Goal: Task Accomplishment & Management: Manage account settings

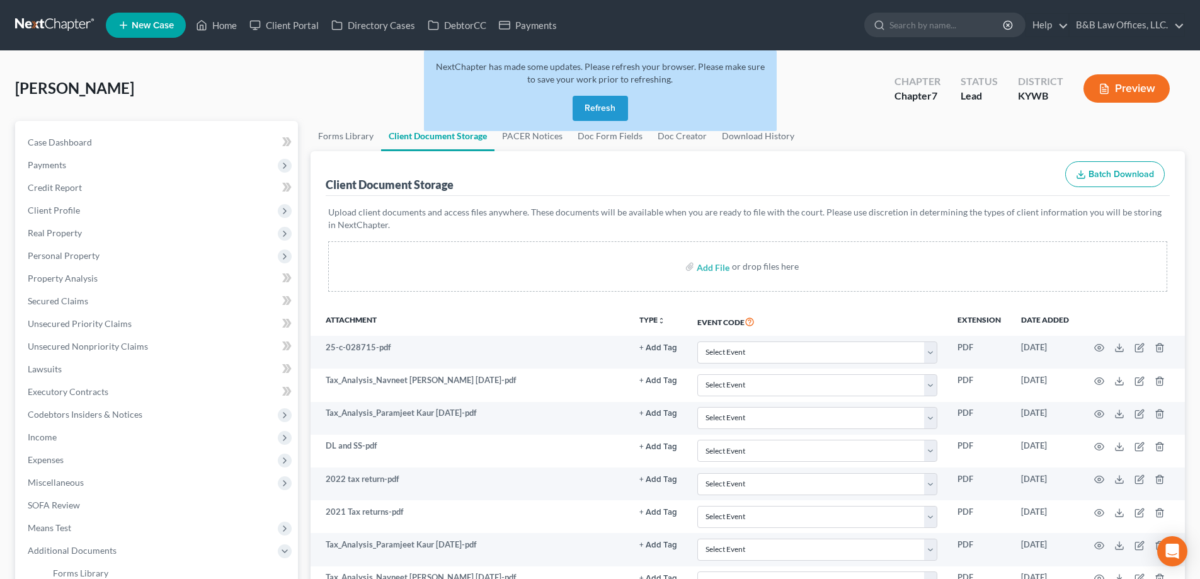
click at [590, 111] on button "Refresh" at bounding box center [600, 108] width 55 height 25
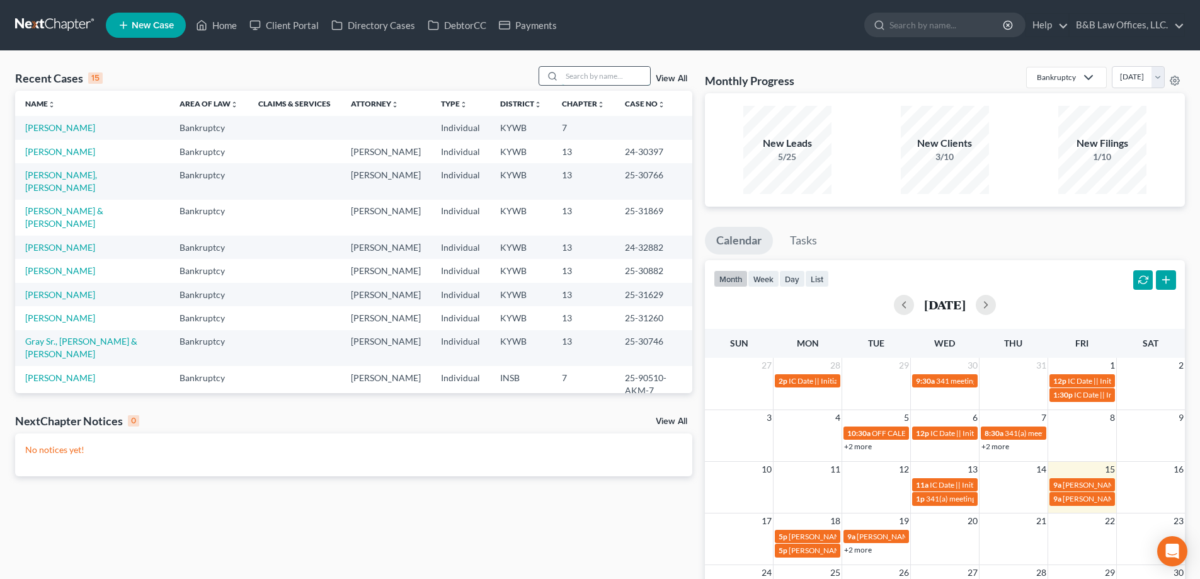
click at [566, 76] on input "search" at bounding box center [606, 76] width 88 height 18
type input "thomas"
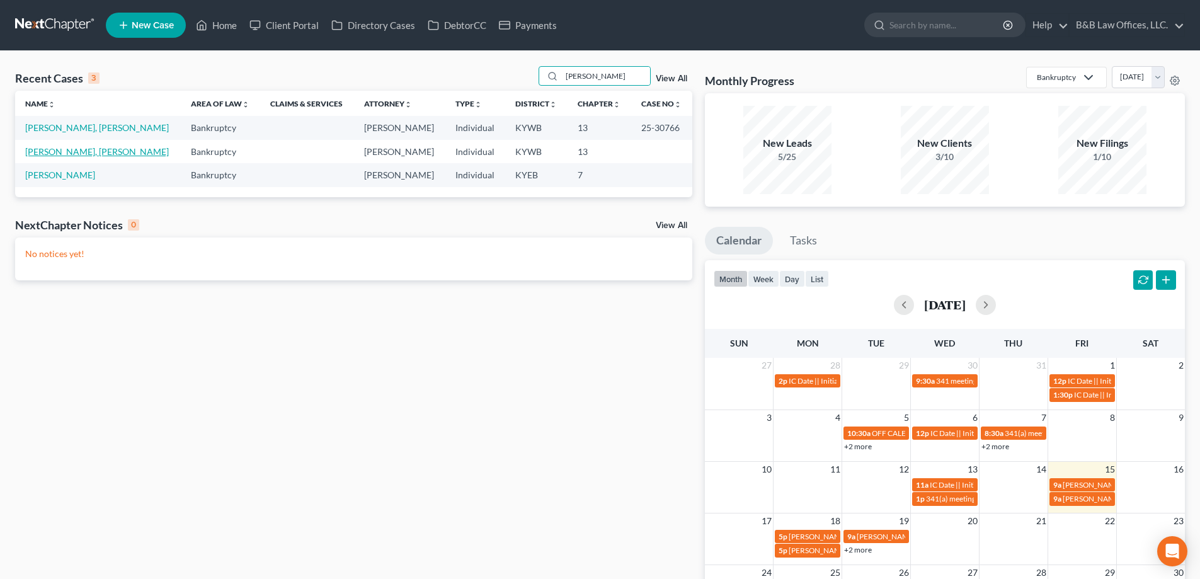
click at [56, 154] on link "Thomas Jr., Allison" at bounding box center [97, 151] width 144 height 11
select select "2"
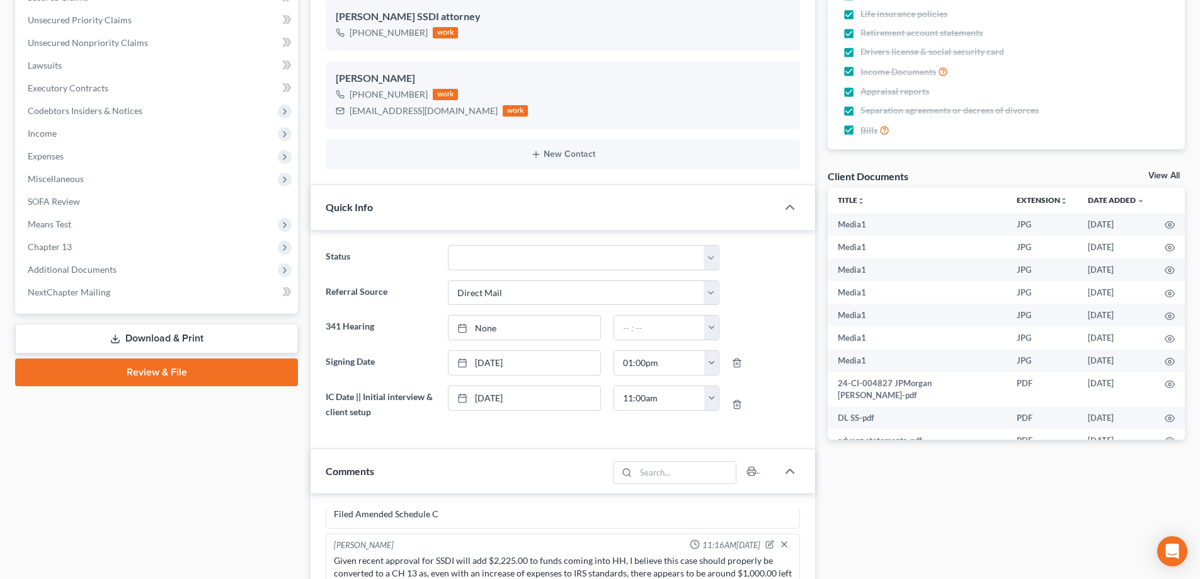
scroll to position [315, 0]
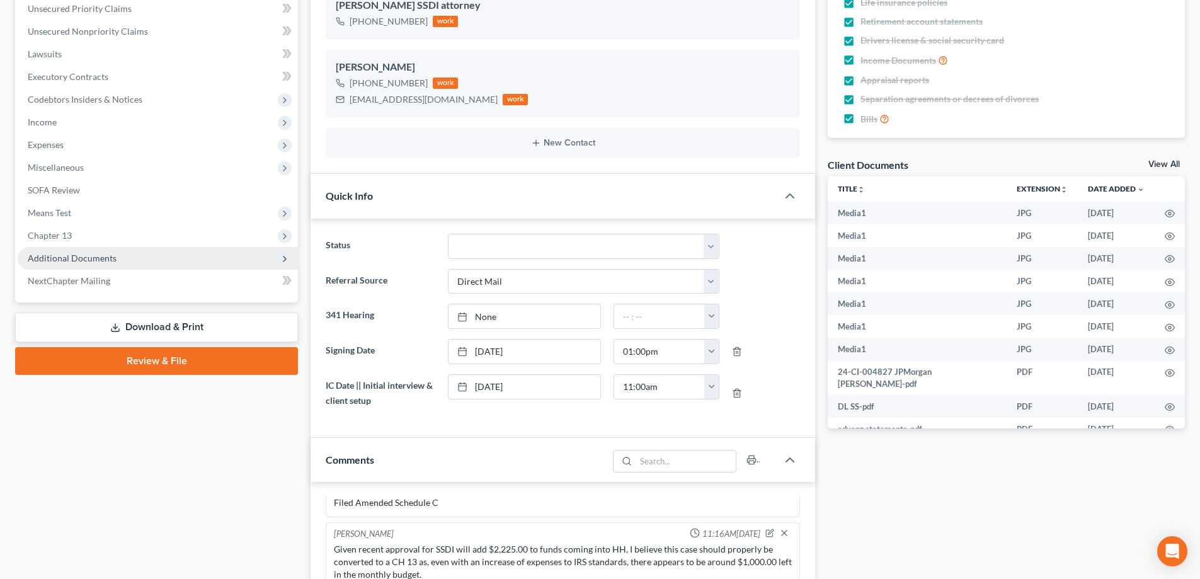
click at [86, 262] on span "Additional Documents" at bounding box center [72, 258] width 89 height 11
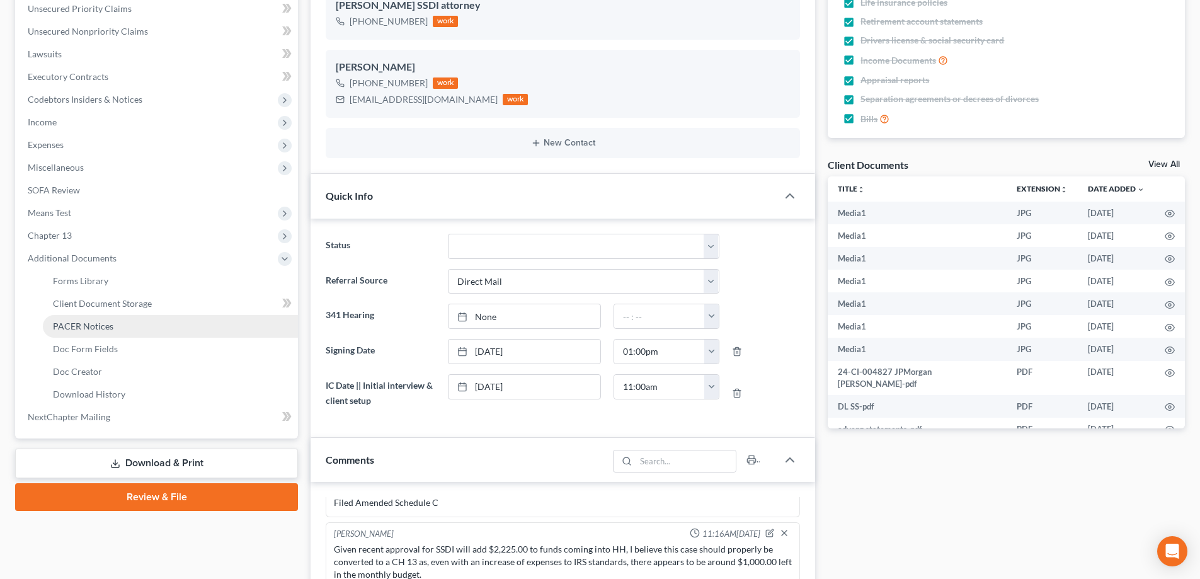
click at [100, 330] on span "PACER Notices" at bounding box center [83, 326] width 60 height 11
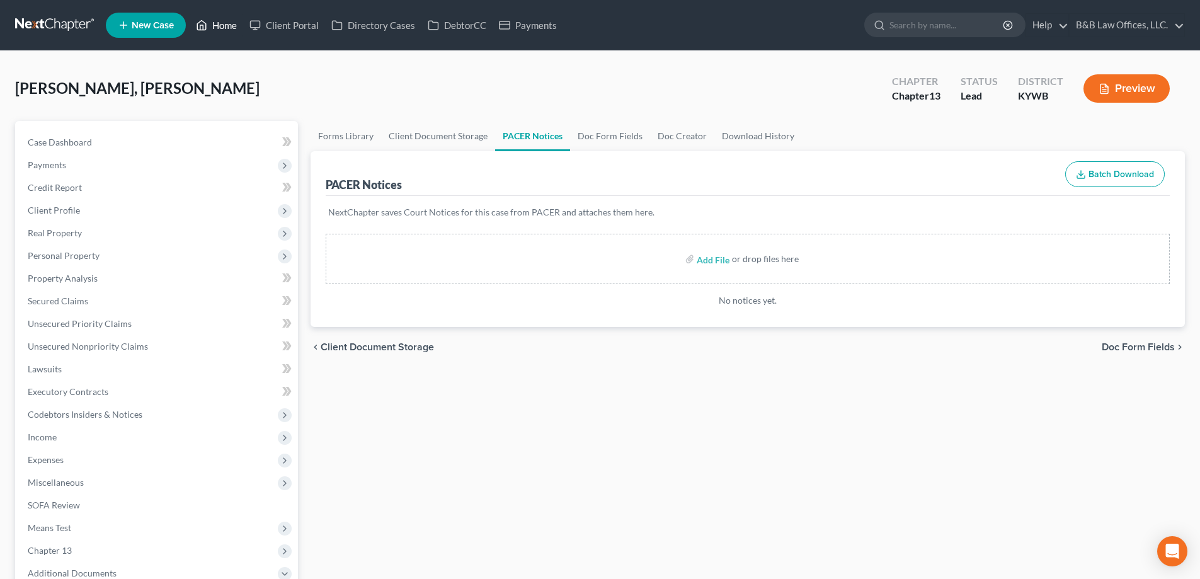
click at [224, 28] on link "Home" at bounding box center [217, 25] width 54 height 23
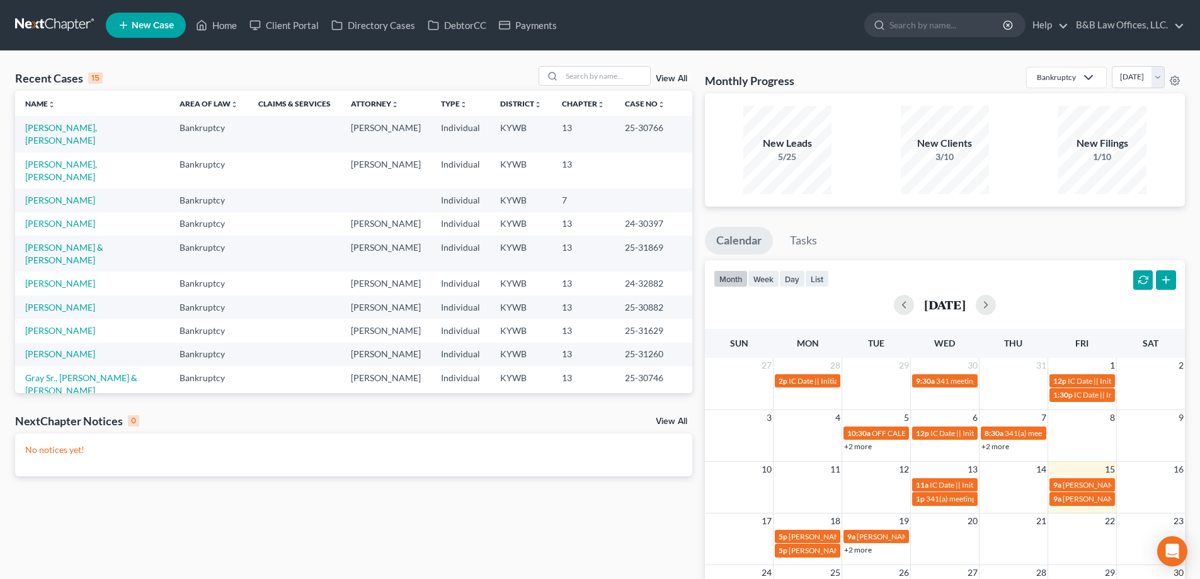
click at [665, 77] on link "View All" at bounding box center [671, 78] width 31 height 9
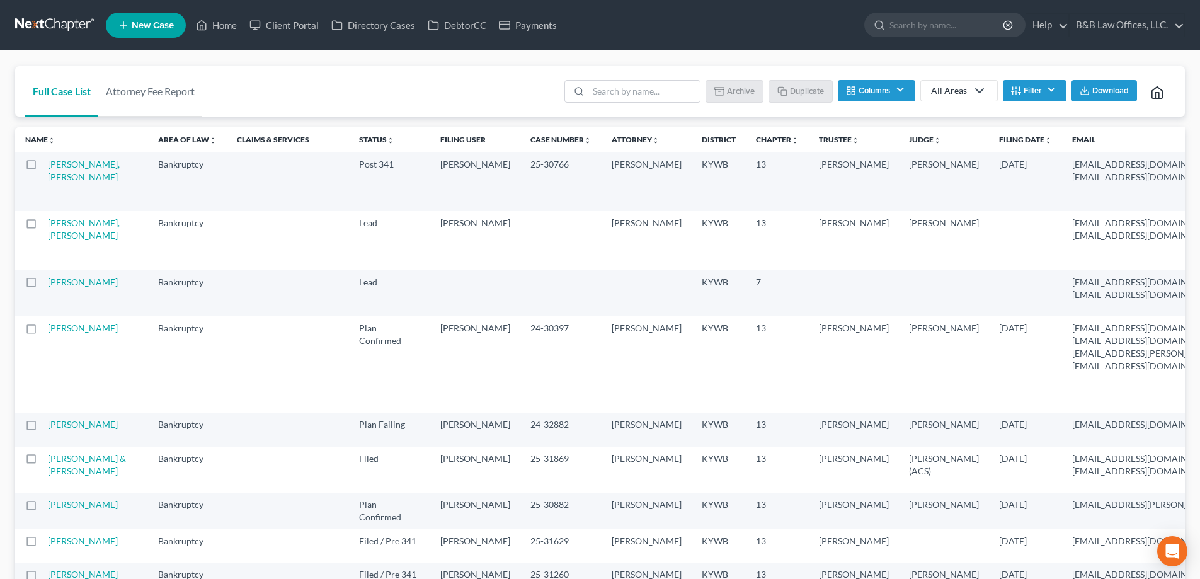
click at [43, 226] on label at bounding box center [43, 226] width 0 height 0
click at [48, 224] on input "checkbox" at bounding box center [52, 221] width 8 height 8
checkbox input "true"
click at [60, 231] on link "[PERSON_NAME], [PERSON_NAME]" at bounding box center [84, 228] width 72 height 23
select select "2"
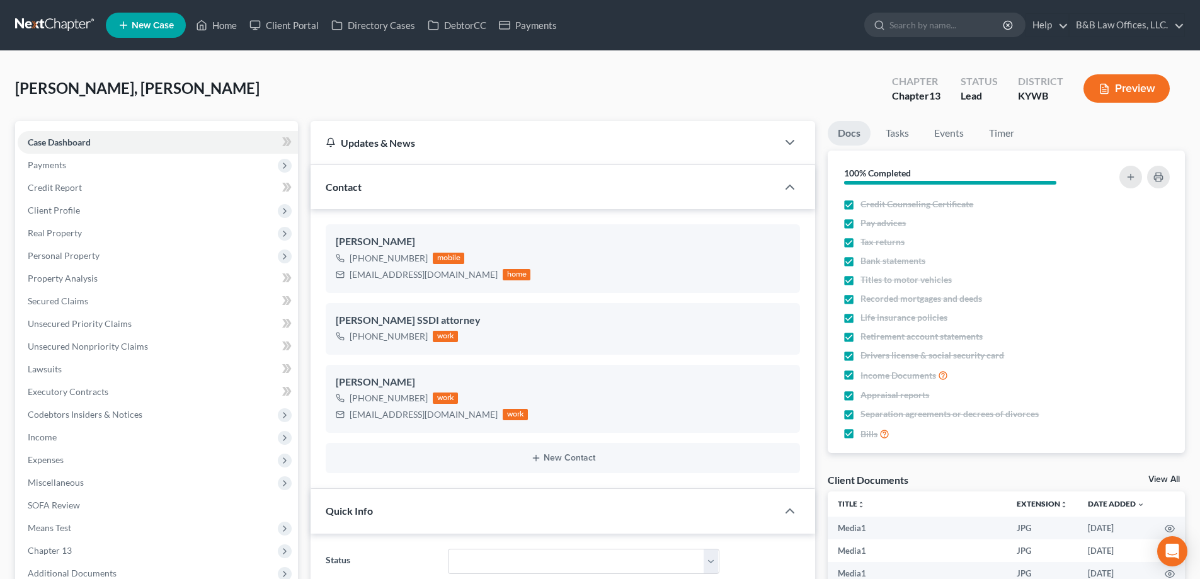
scroll to position [8475, 0]
drag, startPoint x: 889, startPoint y: 132, endPoint x: 893, endPoint y: 126, distance: 6.5
click at [889, 131] on link "Tasks" at bounding box center [897, 133] width 43 height 25
click at [891, 128] on link "Tasks" at bounding box center [897, 133] width 43 height 25
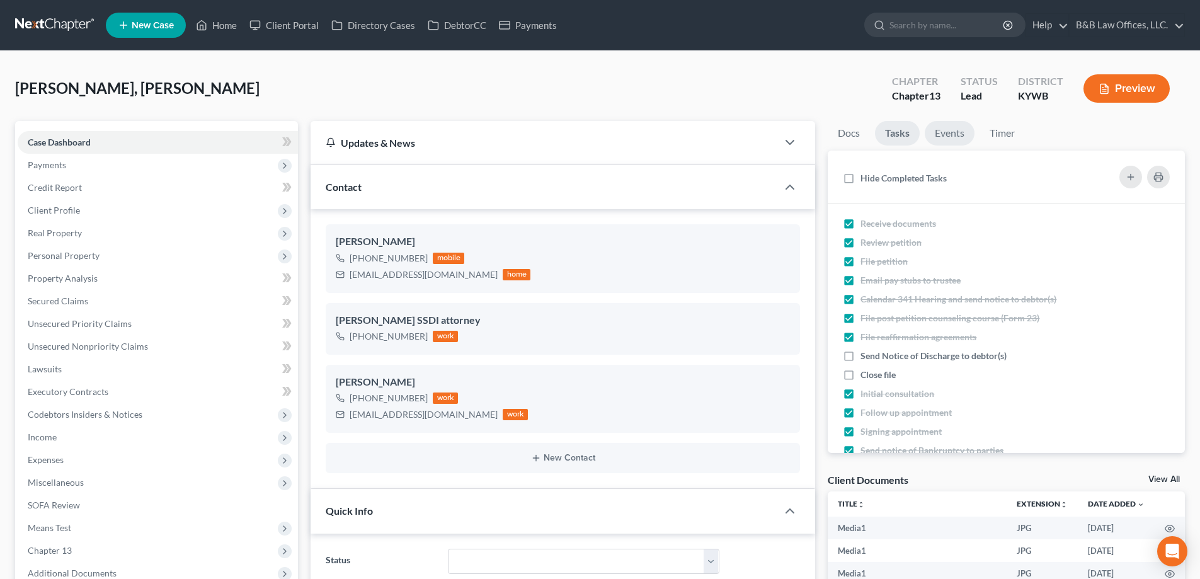
click at [958, 135] on link "Events" at bounding box center [950, 133] width 50 height 25
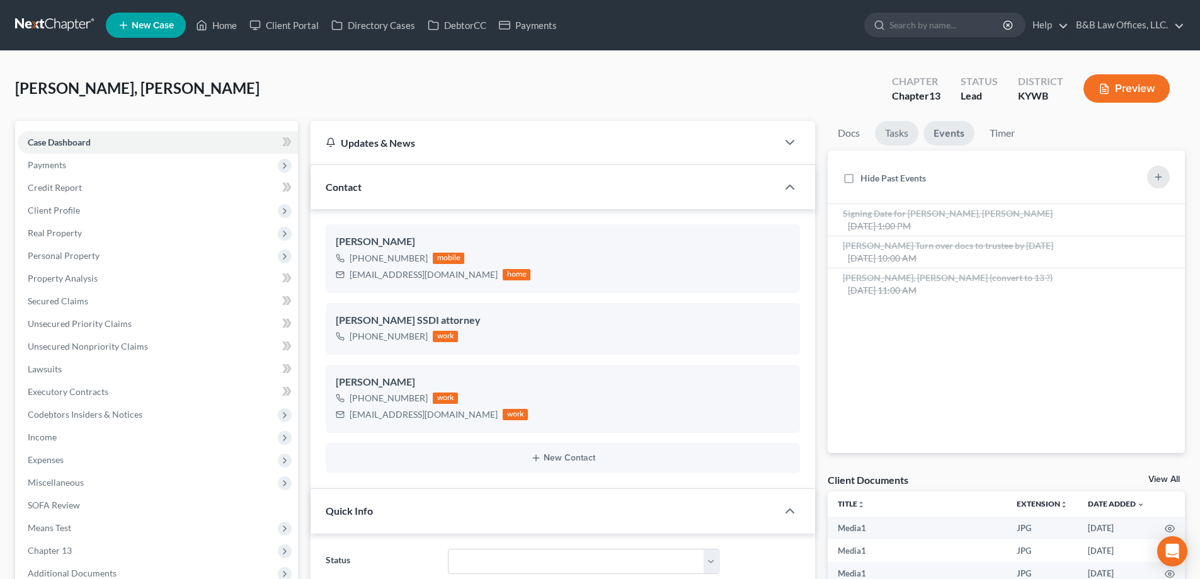
click at [904, 135] on link "Tasks" at bounding box center [896, 133] width 43 height 25
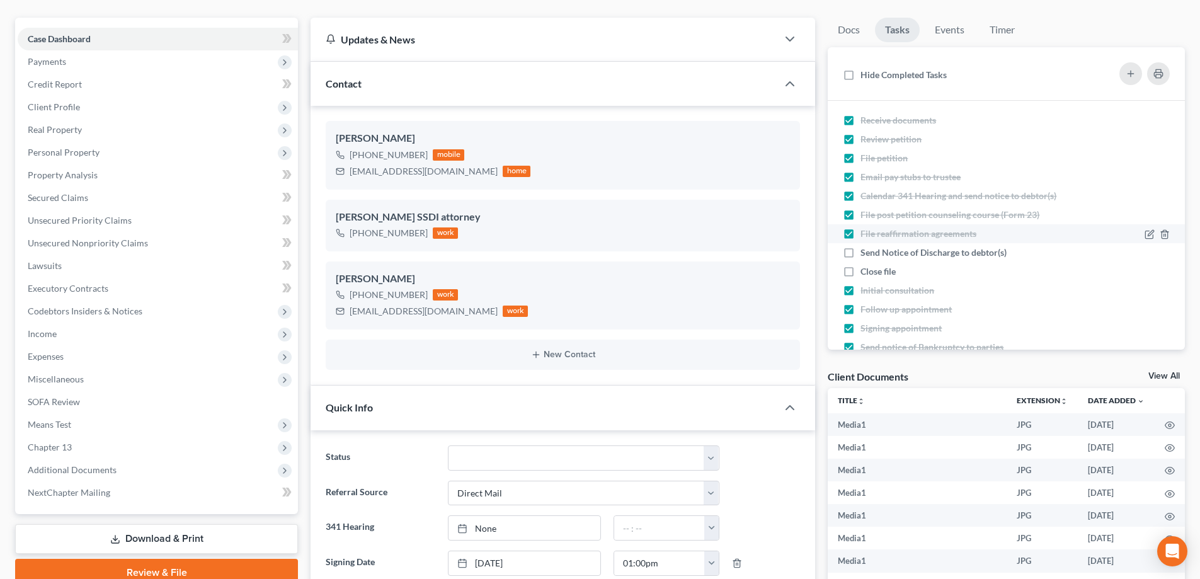
scroll to position [126, 0]
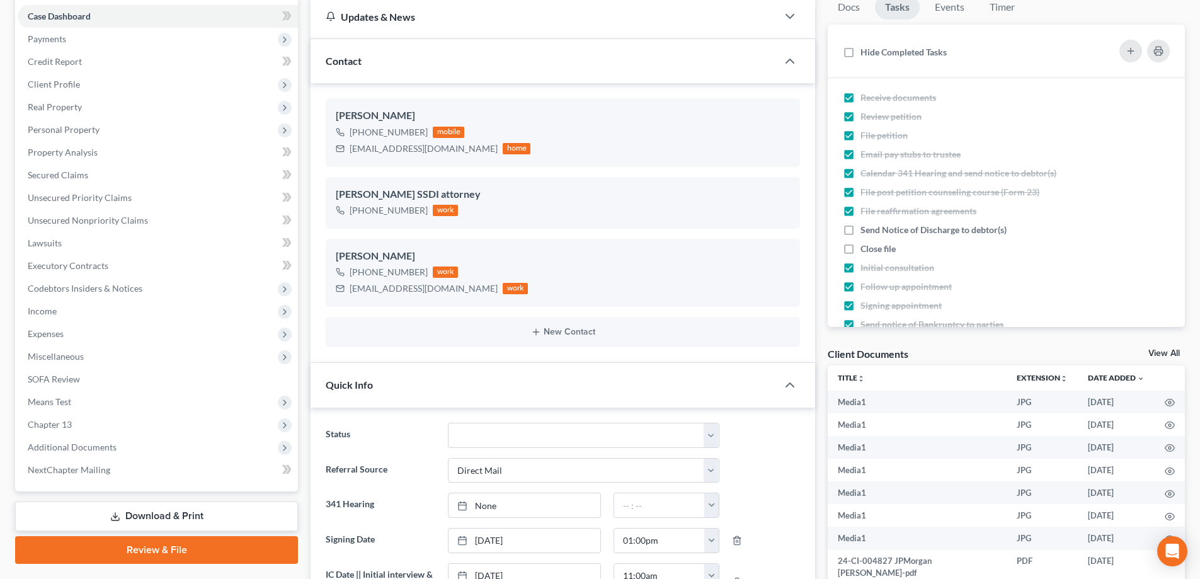
drag, startPoint x: 1187, startPoint y: 209, endPoint x: 1180, endPoint y: 212, distance: 7.6
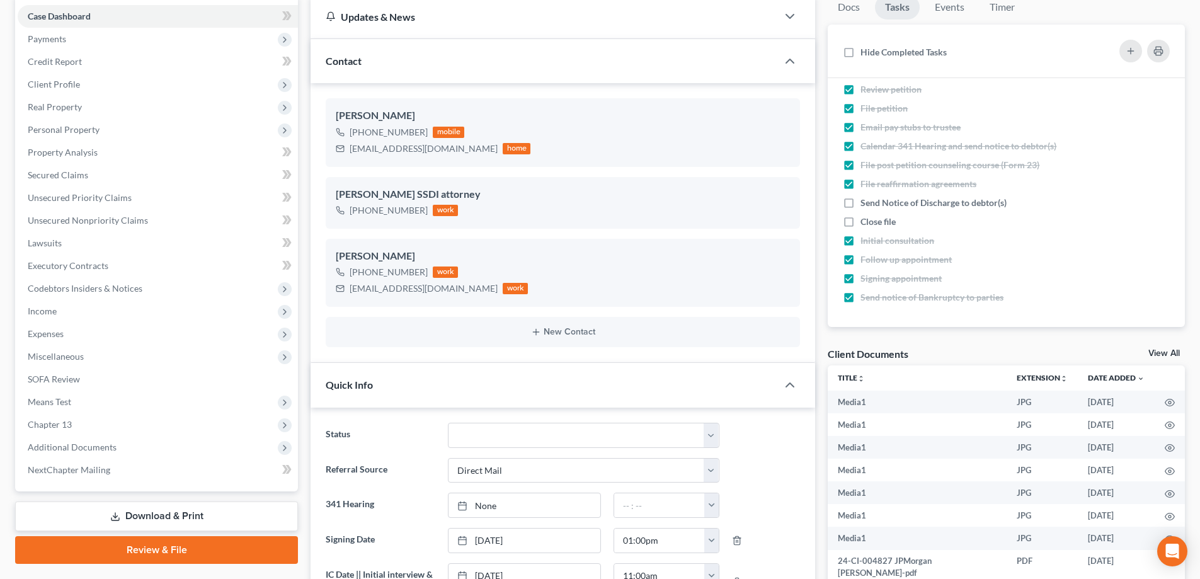
scroll to position [0, 0]
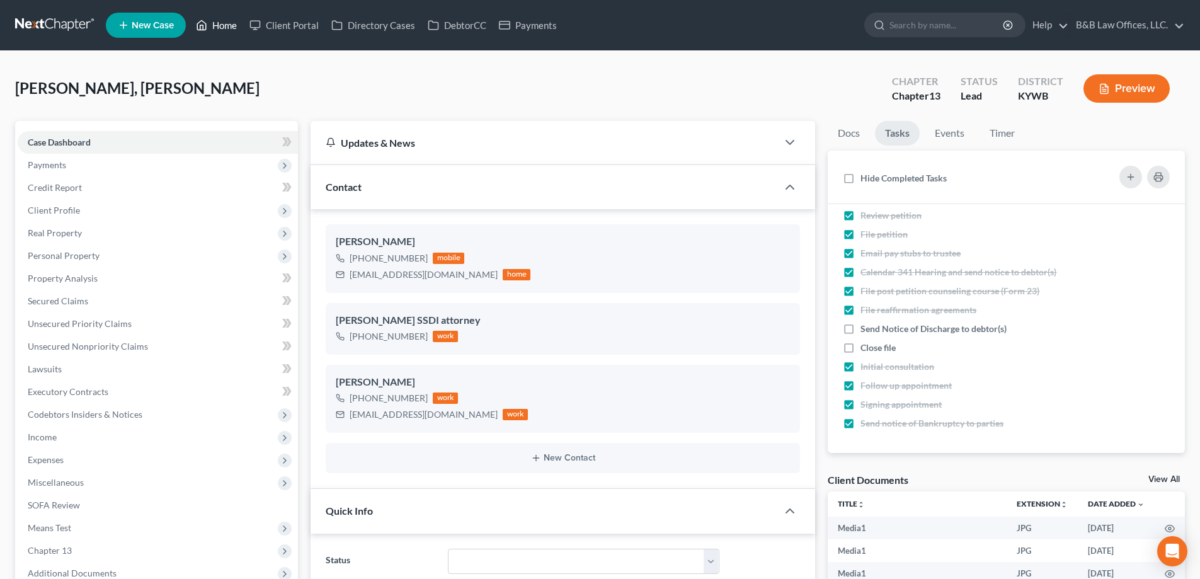
click at [227, 28] on link "Home" at bounding box center [217, 25] width 54 height 23
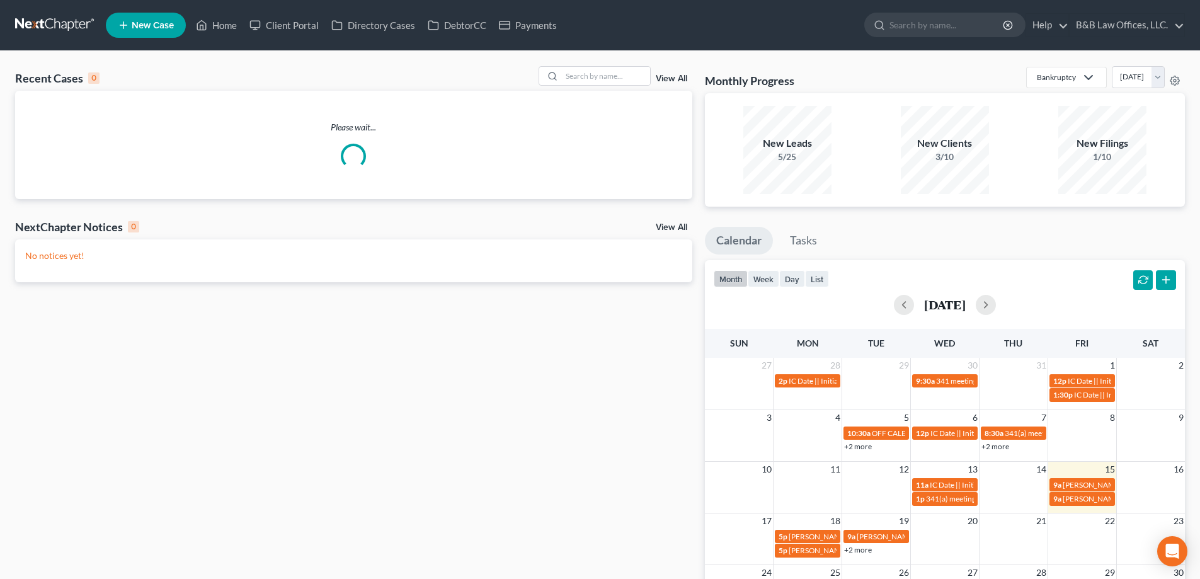
click at [677, 79] on link "View All" at bounding box center [671, 78] width 31 height 9
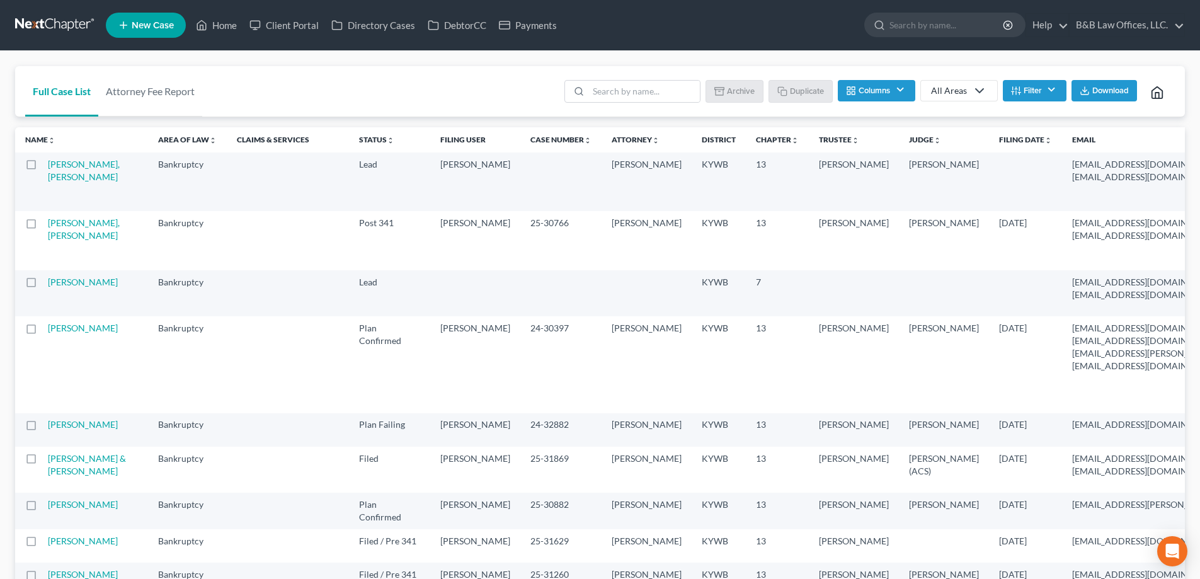
click at [43, 168] on label at bounding box center [43, 168] width 0 height 0
click at [48, 166] on input "checkbox" at bounding box center [52, 162] width 8 height 8
click at [741, 96] on button "Archive" at bounding box center [736, 90] width 57 height 21
checkbox input "false"
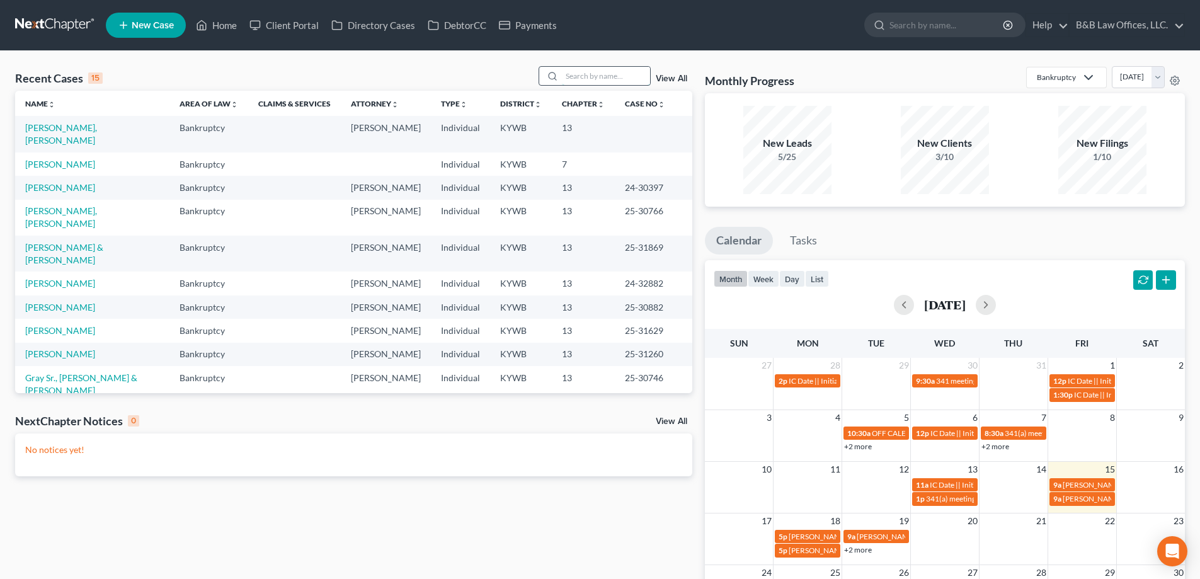
click at [600, 81] on input "search" at bounding box center [606, 76] width 88 height 18
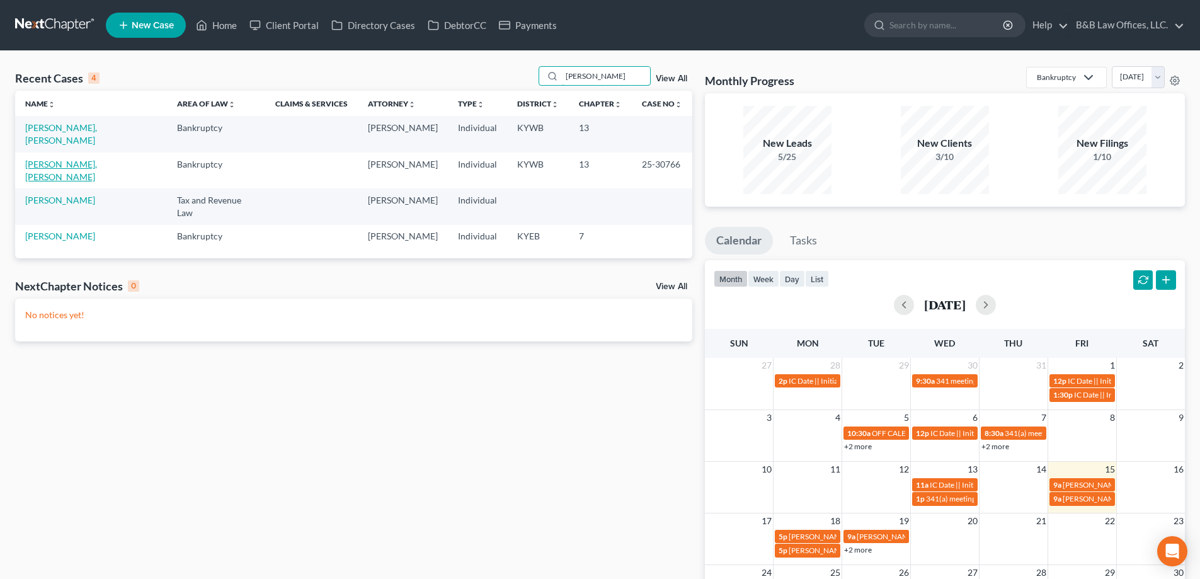
type input "thom"
click at [66, 159] on link "[PERSON_NAME], [PERSON_NAME]" at bounding box center [61, 170] width 72 height 23
select select "2"
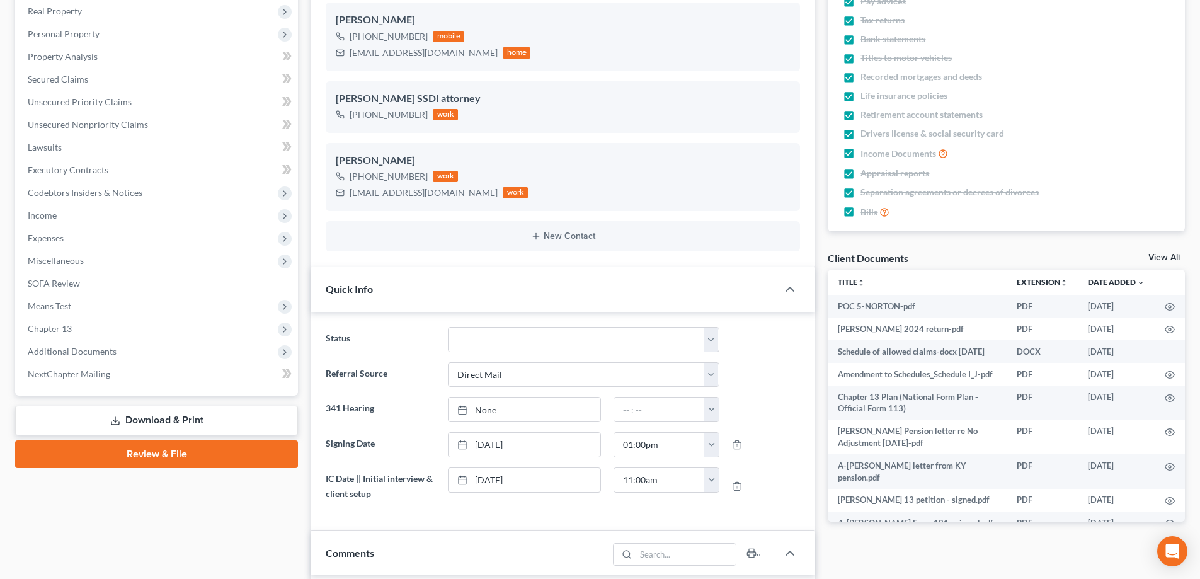
scroll to position [311, 0]
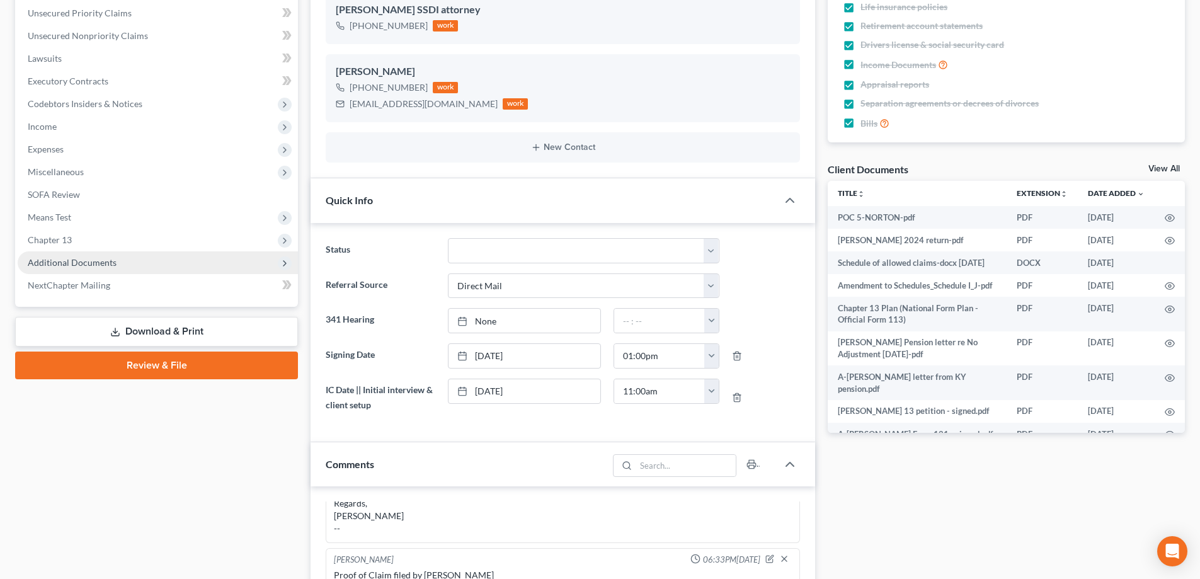
click at [72, 261] on span "Additional Documents" at bounding box center [72, 262] width 89 height 11
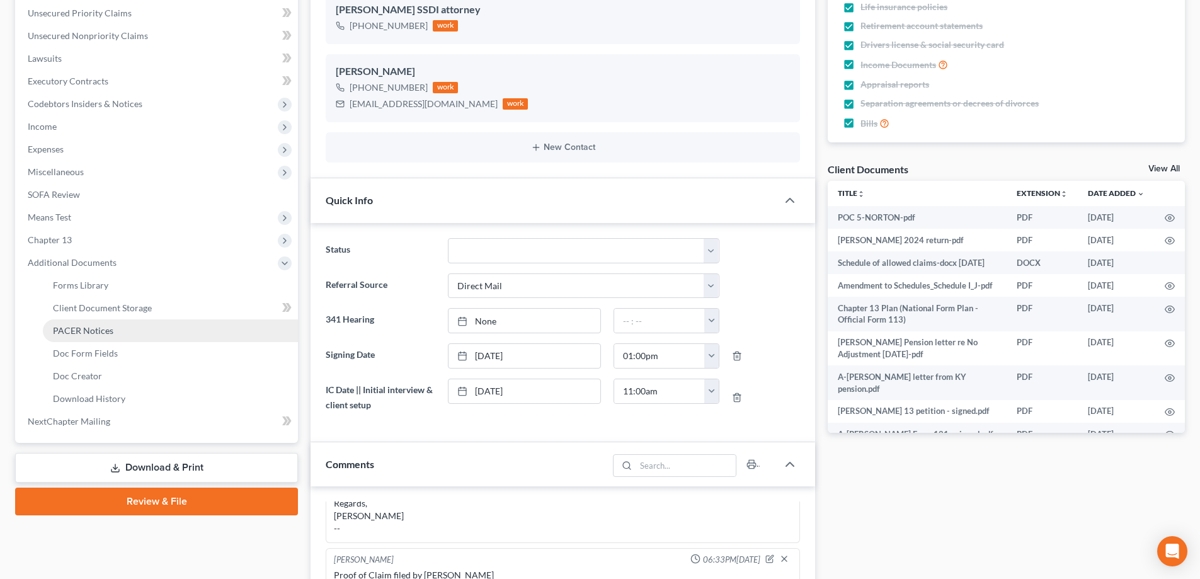
click at [106, 336] on link "PACER Notices" at bounding box center [170, 330] width 255 height 23
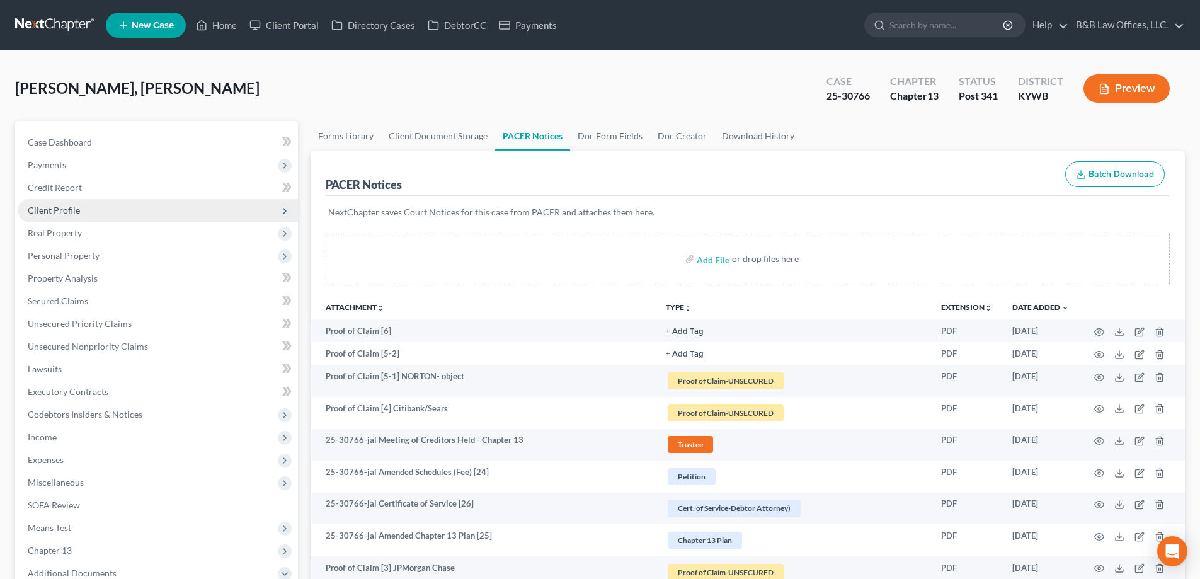
click at [61, 205] on span "Client Profile" at bounding box center [54, 210] width 52 height 11
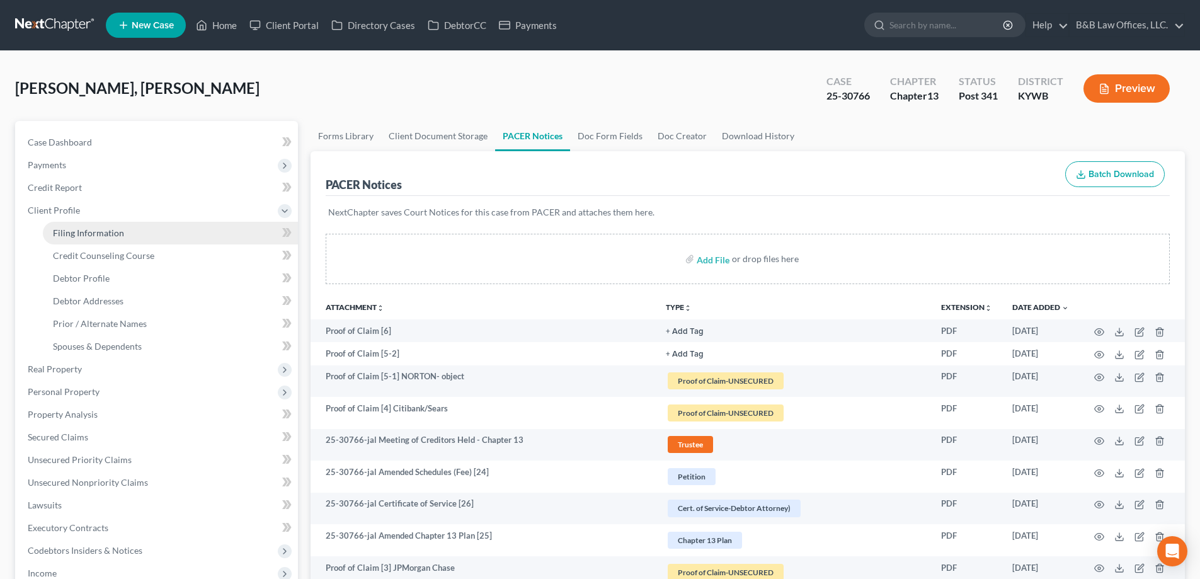
click at [75, 234] on span "Filing Information" at bounding box center [88, 232] width 71 height 11
select select "1"
select select "0"
select select "3"
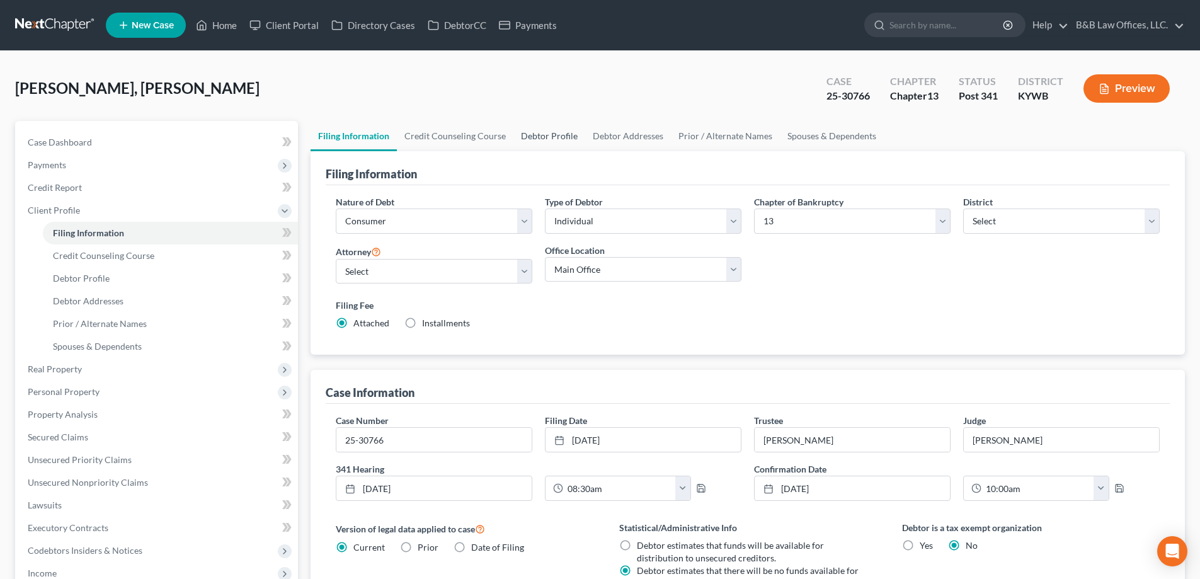
click at [557, 139] on link "Debtor Profile" at bounding box center [549, 136] width 72 height 30
select select "1"
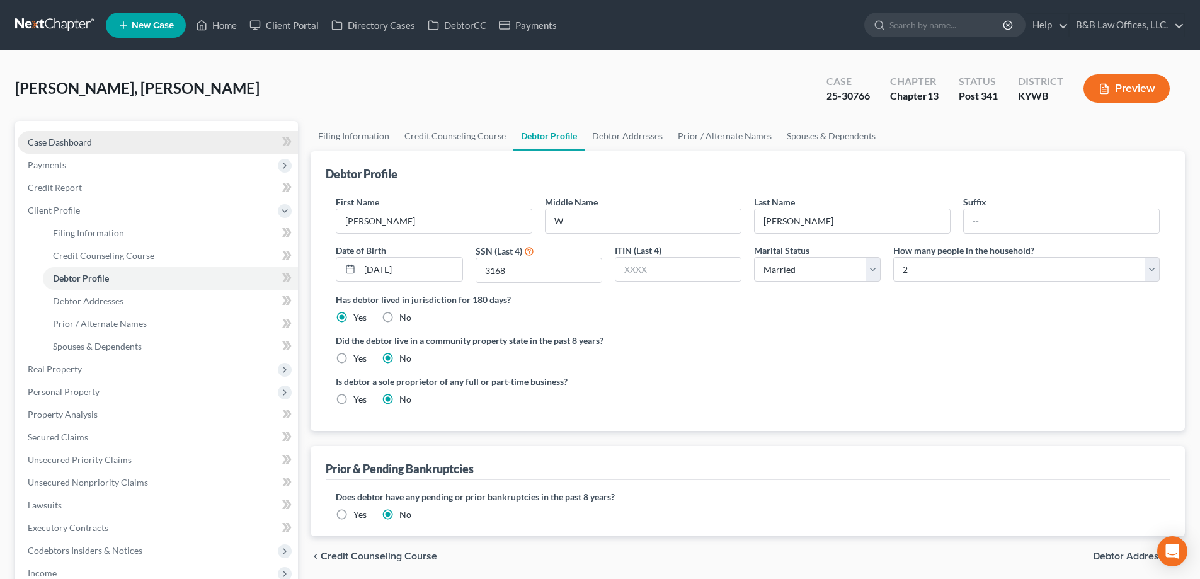
click at [119, 140] on link "Case Dashboard" at bounding box center [158, 142] width 280 height 23
select select "2"
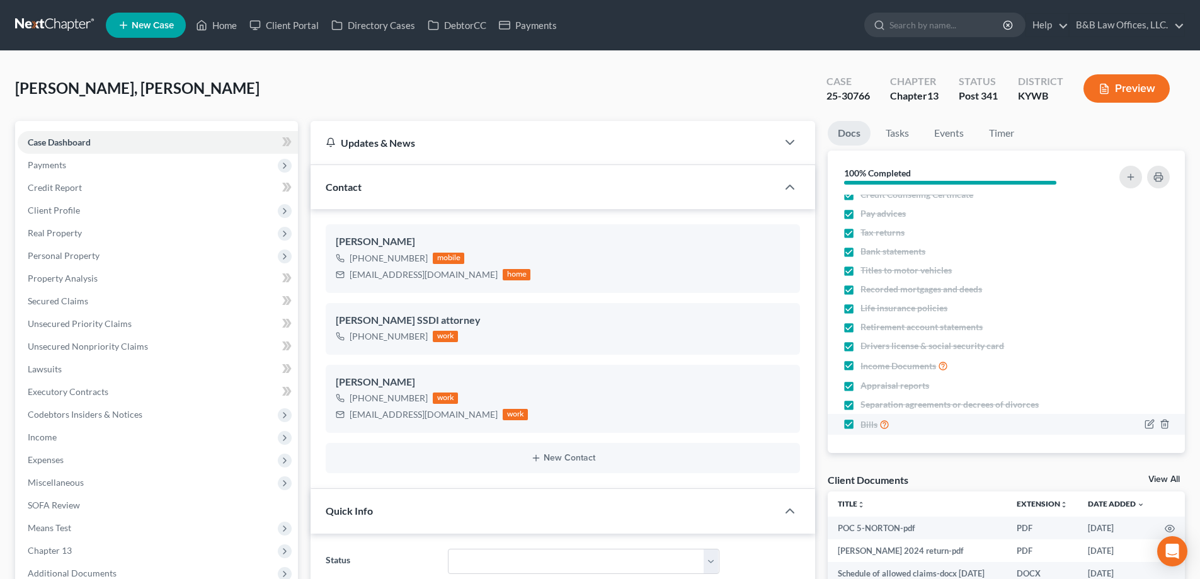
scroll to position [11, 0]
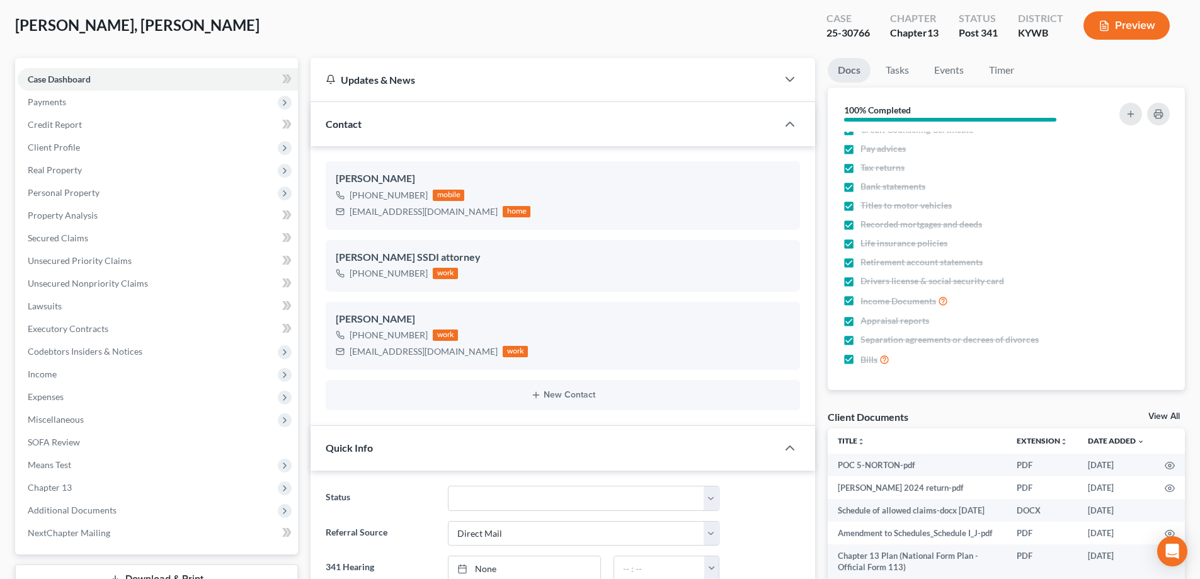
click at [1160, 418] on link "View All" at bounding box center [1163, 416] width 31 height 9
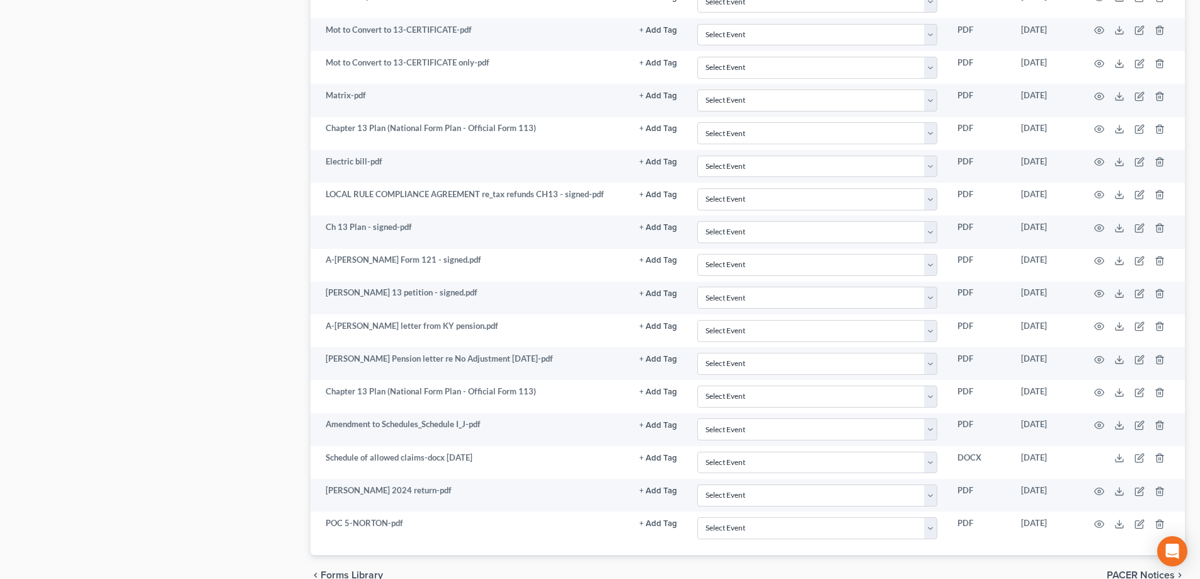
scroll to position [1764, 0]
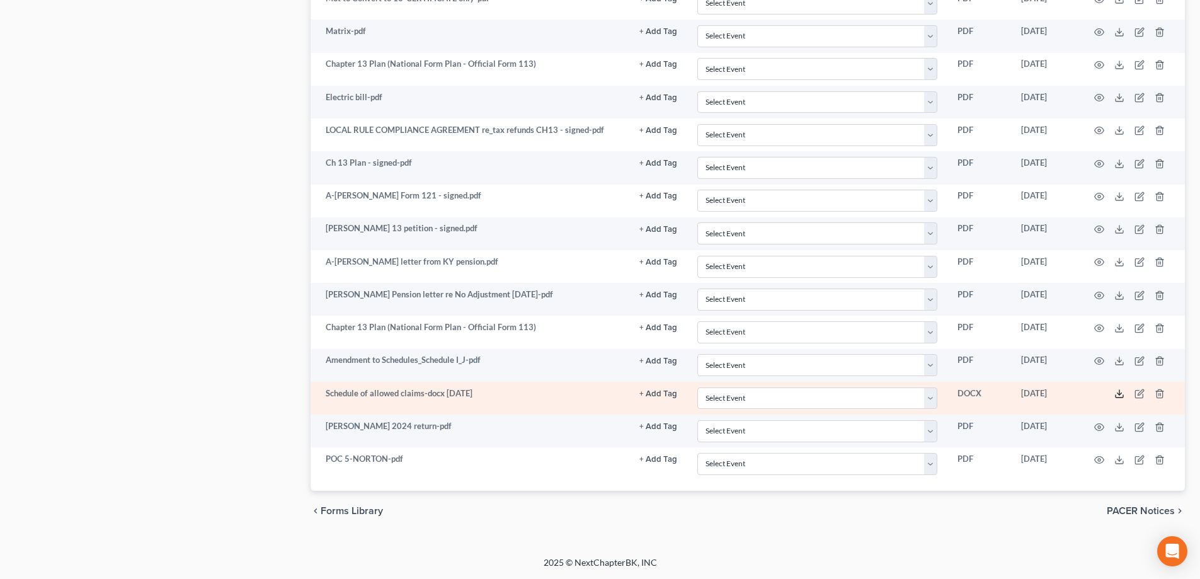
click at [1118, 395] on icon at bounding box center [1119, 394] width 10 height 10
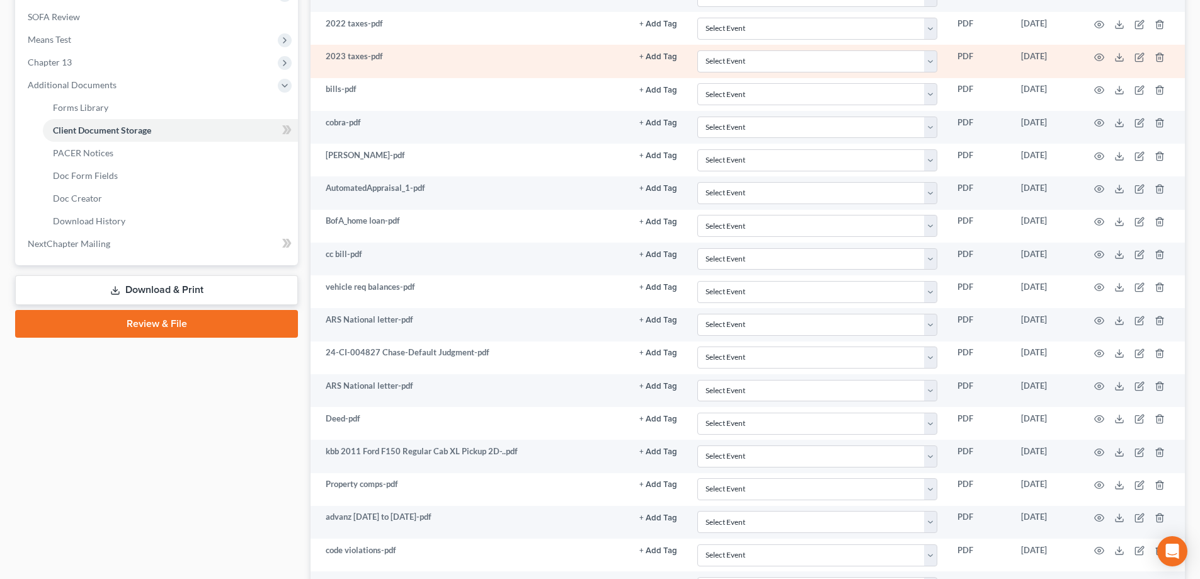
scroll to position [252, 0]
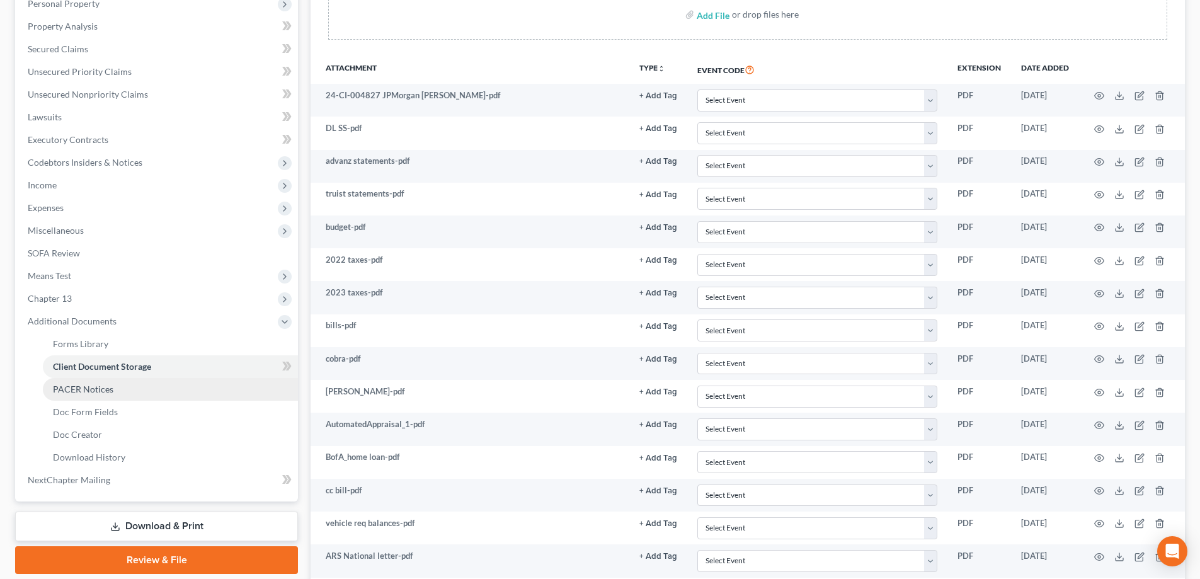
click at [82, 391] on span "PACER Notices" at bounding box center [83, 389] width 60 height 11
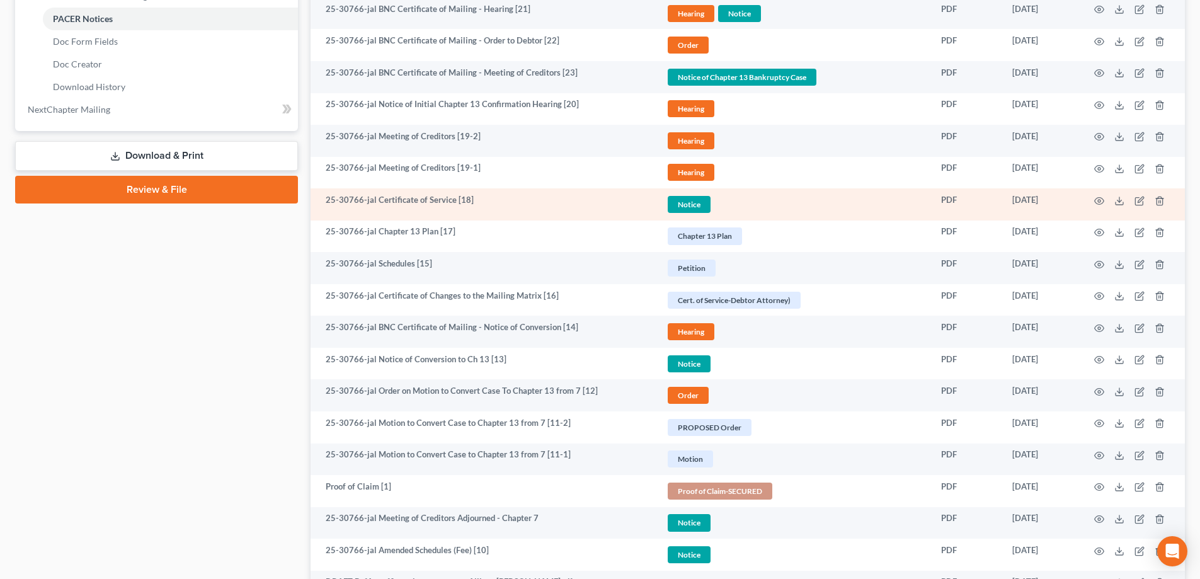
scroll to position [693, 0]
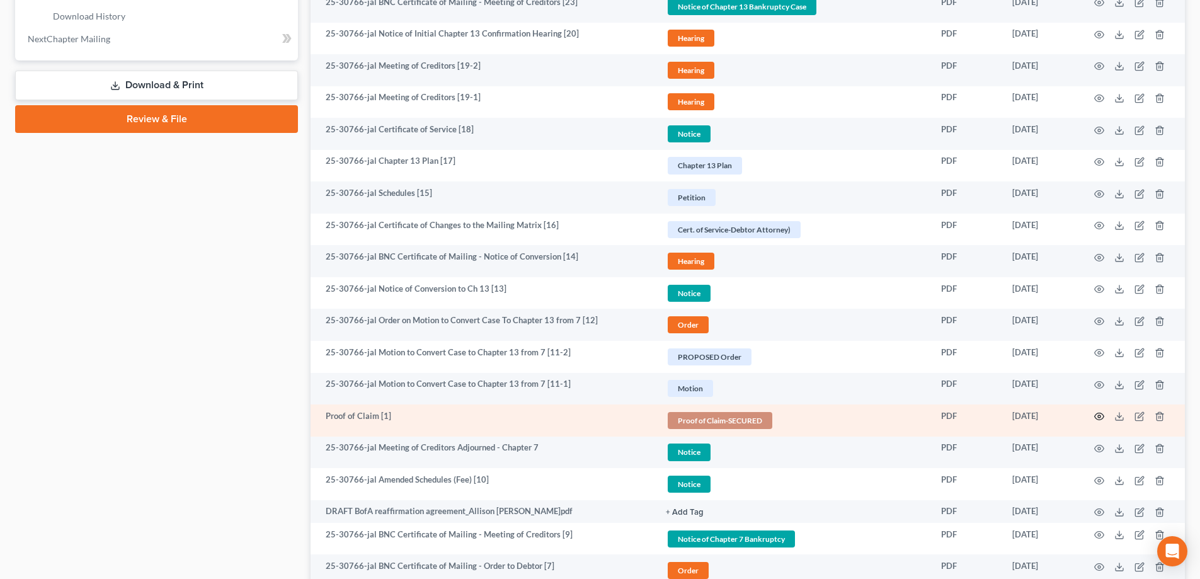
click at [1097, 418] on icon "button" at bounding box center [1099, 416] width 10 height 10
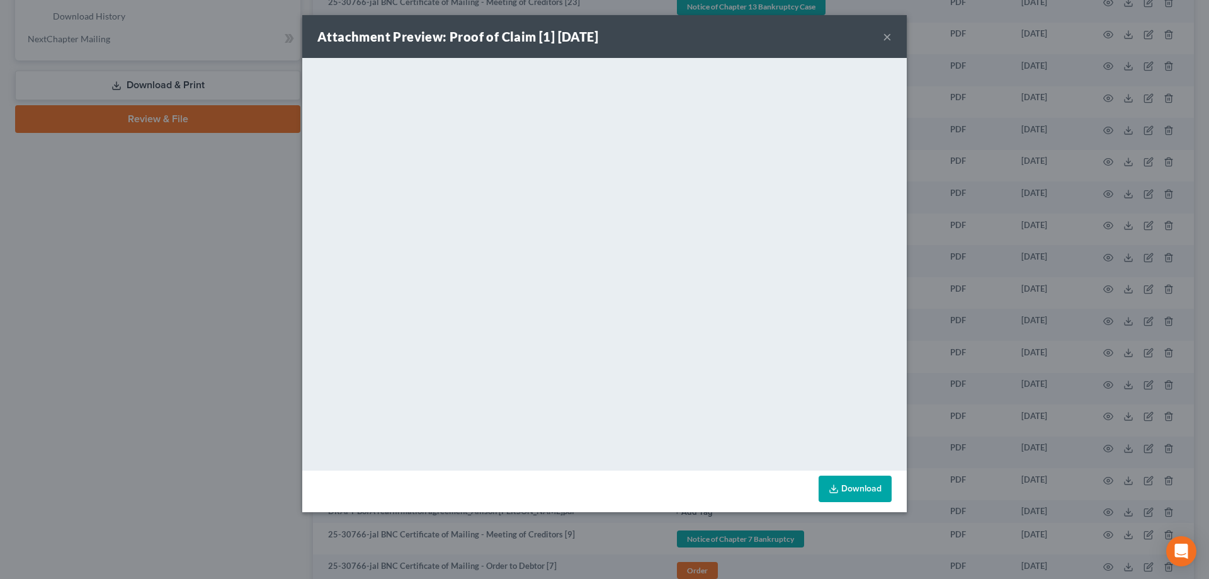
click at [886, 35] on button "×" at bounding box center [887, 36] width 9 height 15
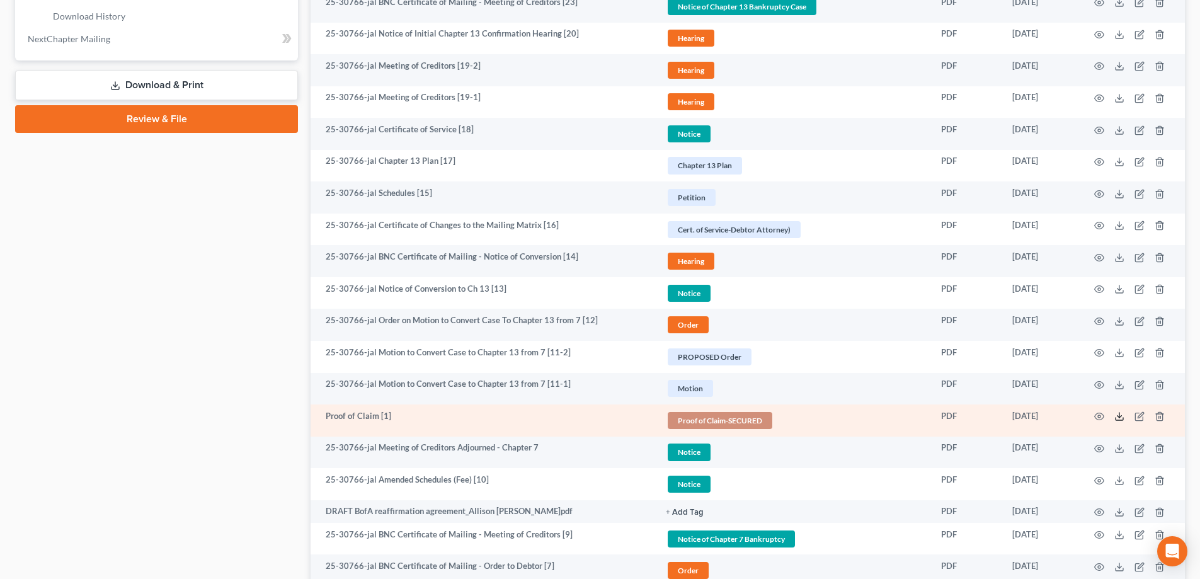
click at [1117, 416] on icon at bounding box center [1119, 416] width 10 height 10
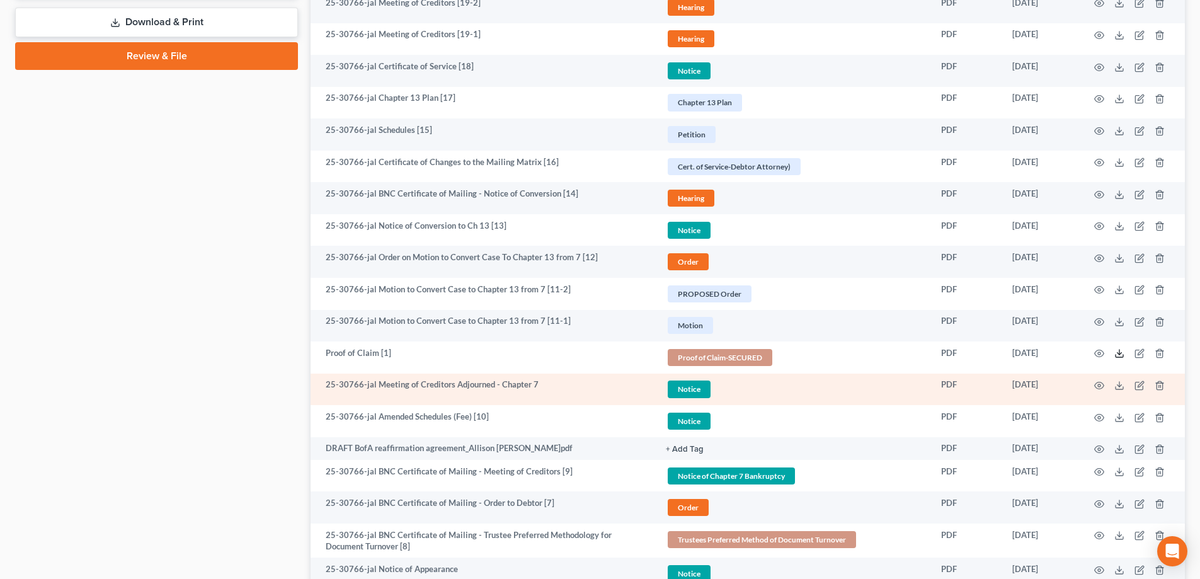
scroll to position [819, 0]
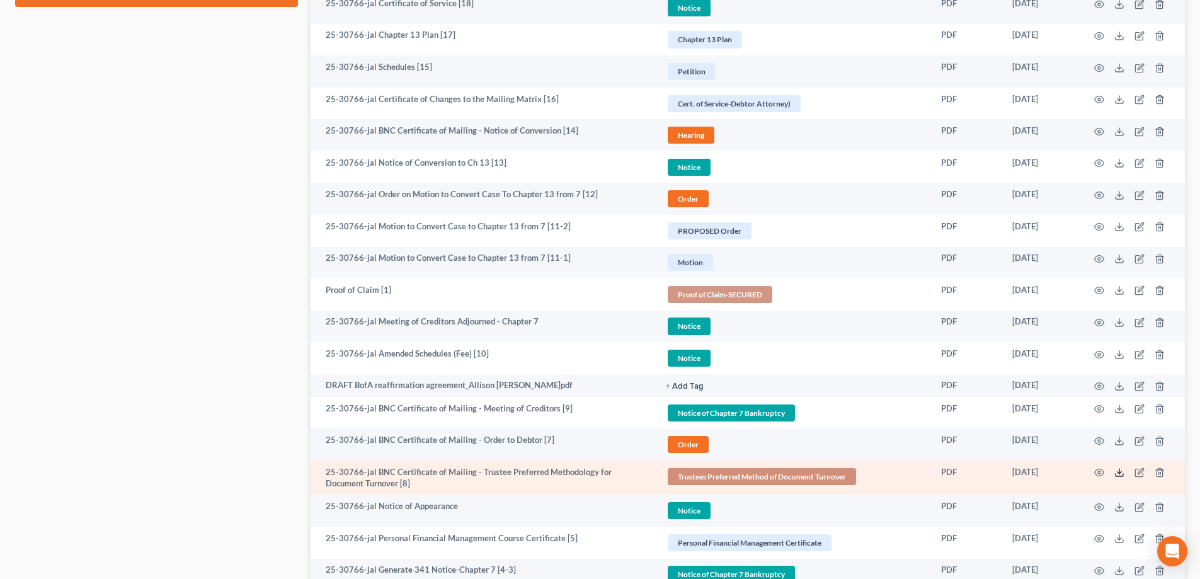
click at [1120, 471] on icon at bounding box center [1119, 472] width 10 height 10
click at [1118, 474] on icon at bounding box center [1119, 472] width 10 height 10
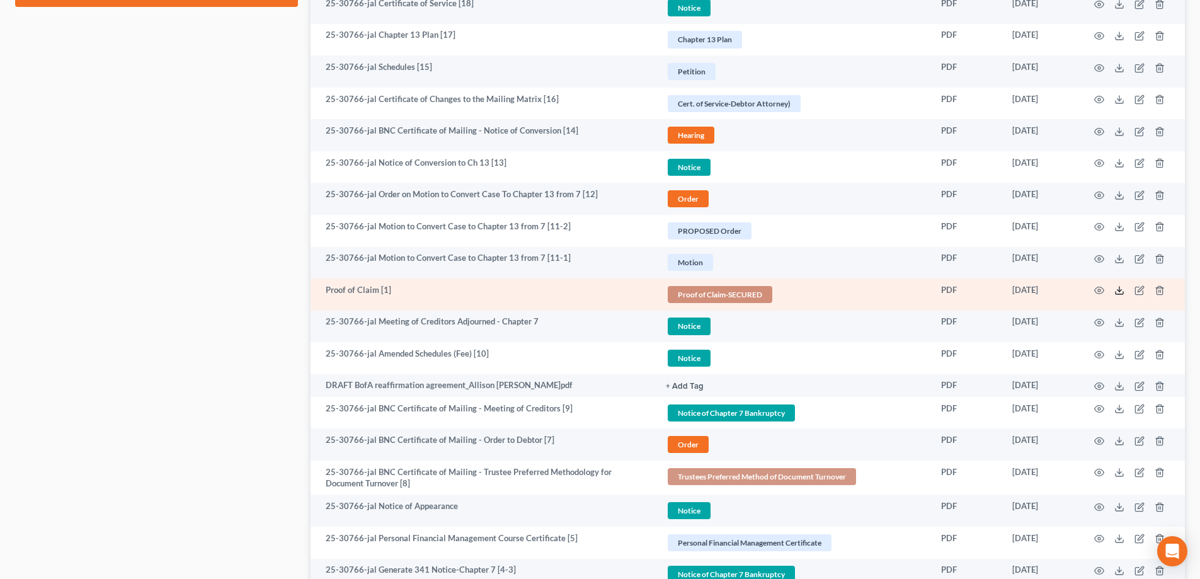
click at [1119, 290] on icon at bounding box center [1119, 290] width 10 height 10
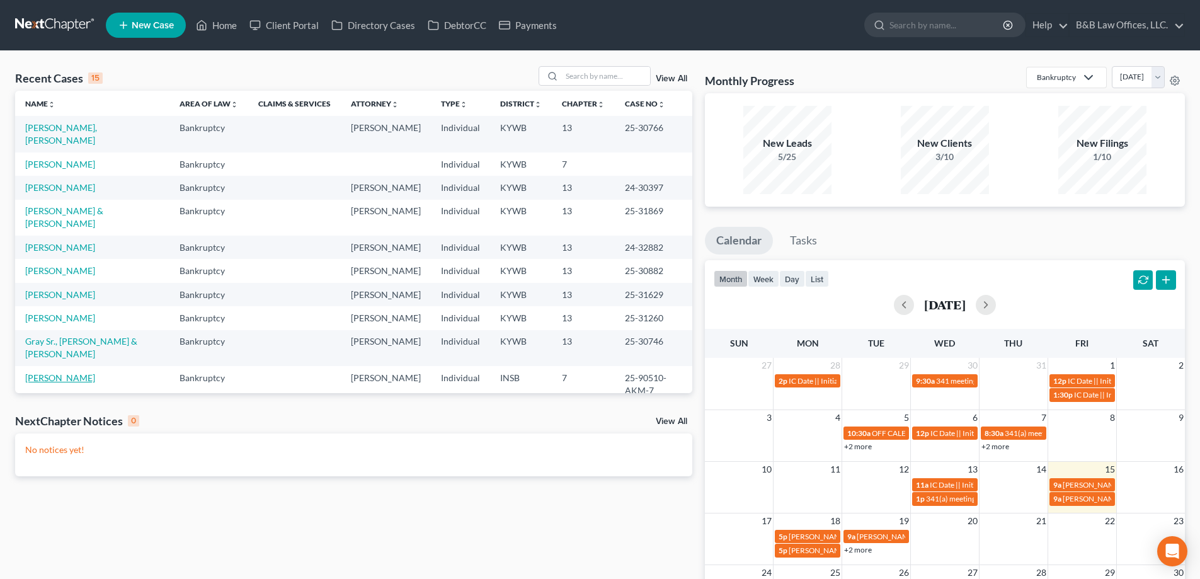
click at [57, 372] on link "[PERSON_NAME]" at bounding box center [60, 377] width 70 height 11
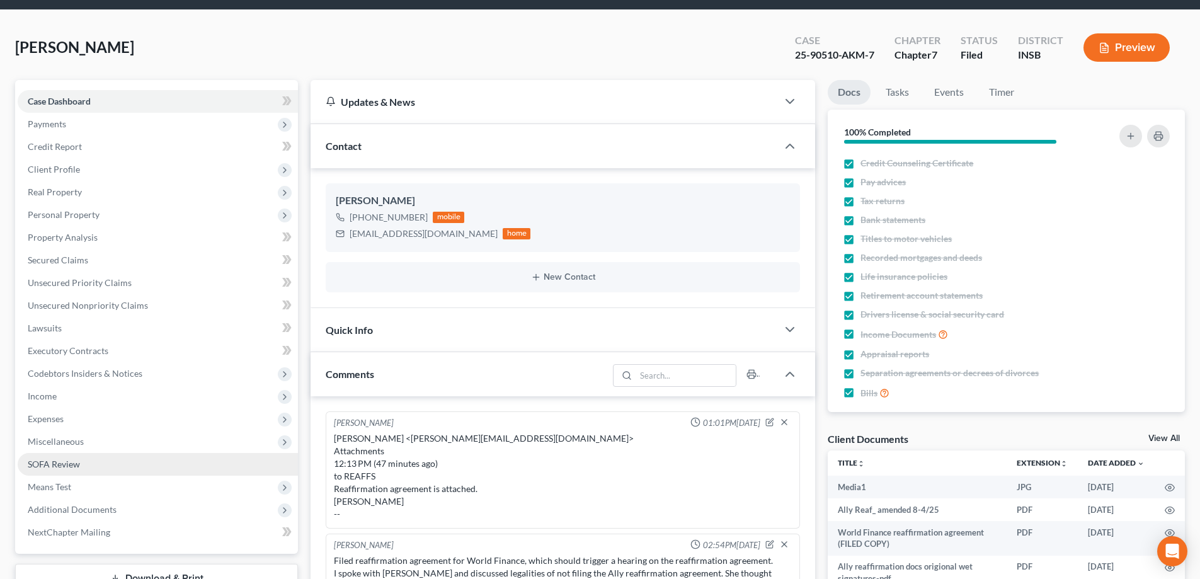
scroll to position [63, 0]
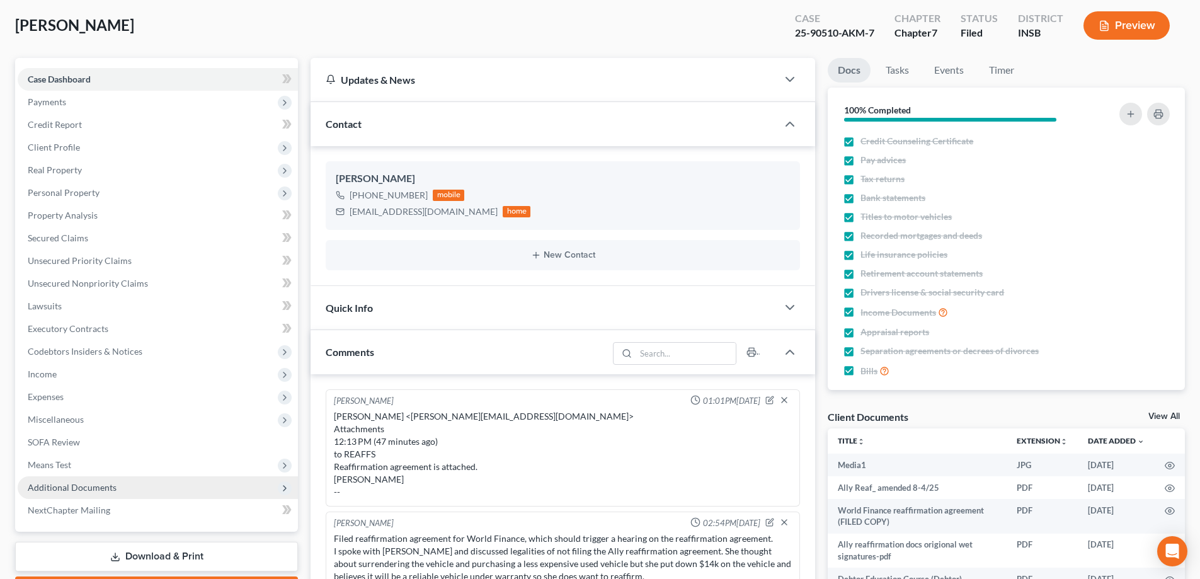
click at [105, 484] on span "Additional Documents" at bounding box center [72, 487] width 89 height 11
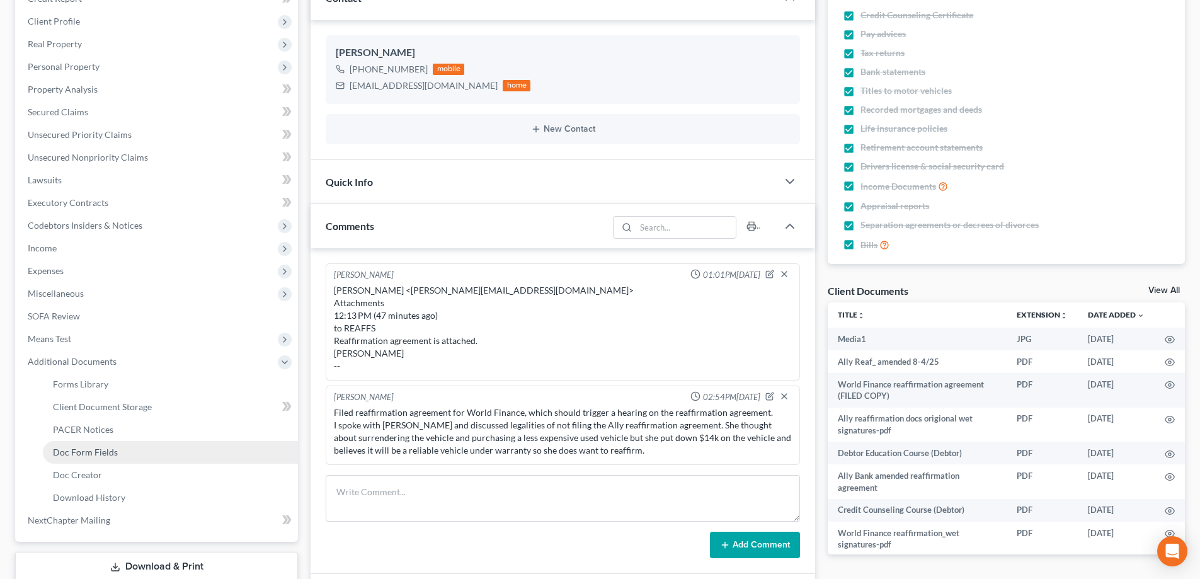
click at [101, 450] on span "Doc Form Fields" at bounding box center [85, 452] width 65 height 11
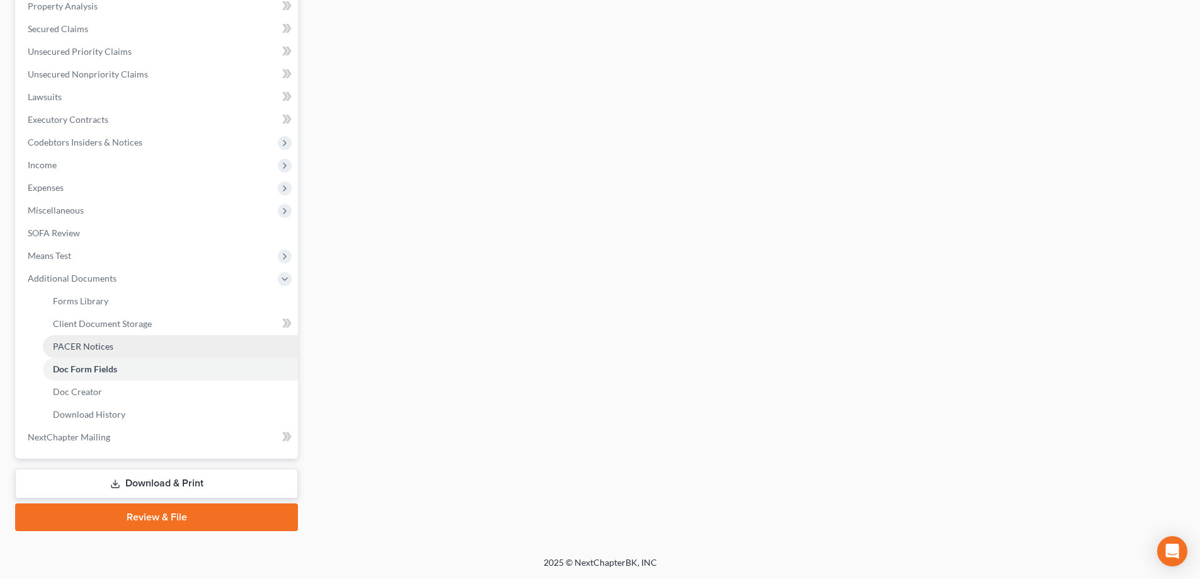
click at [115, 347] on link "PACER Notices" at bounding box center [170, 346] width 255 height 23
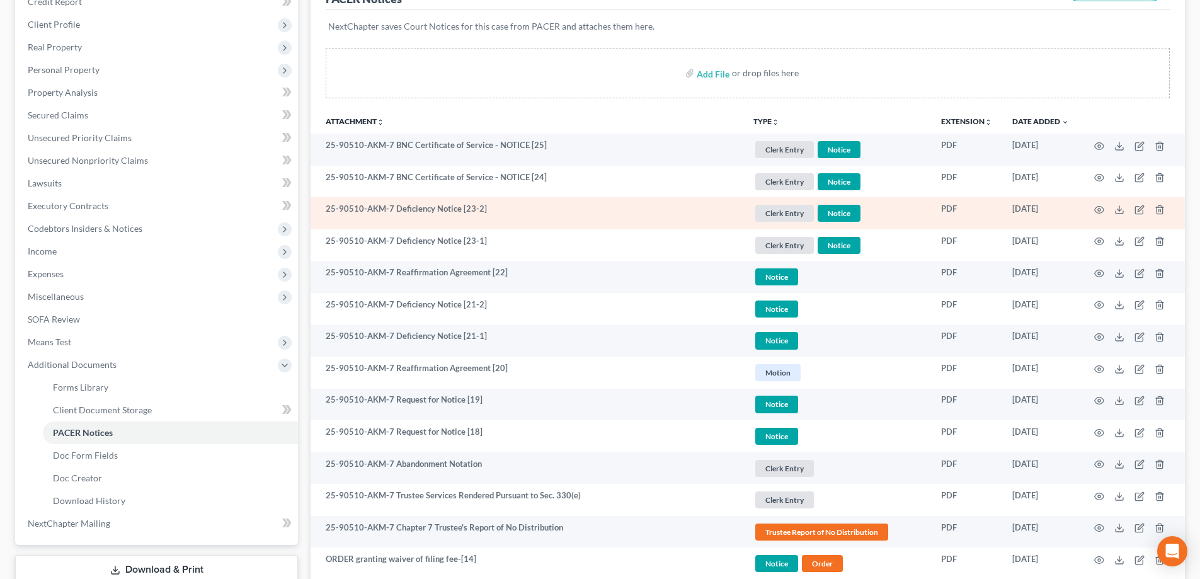
scroll to position [189, 0]
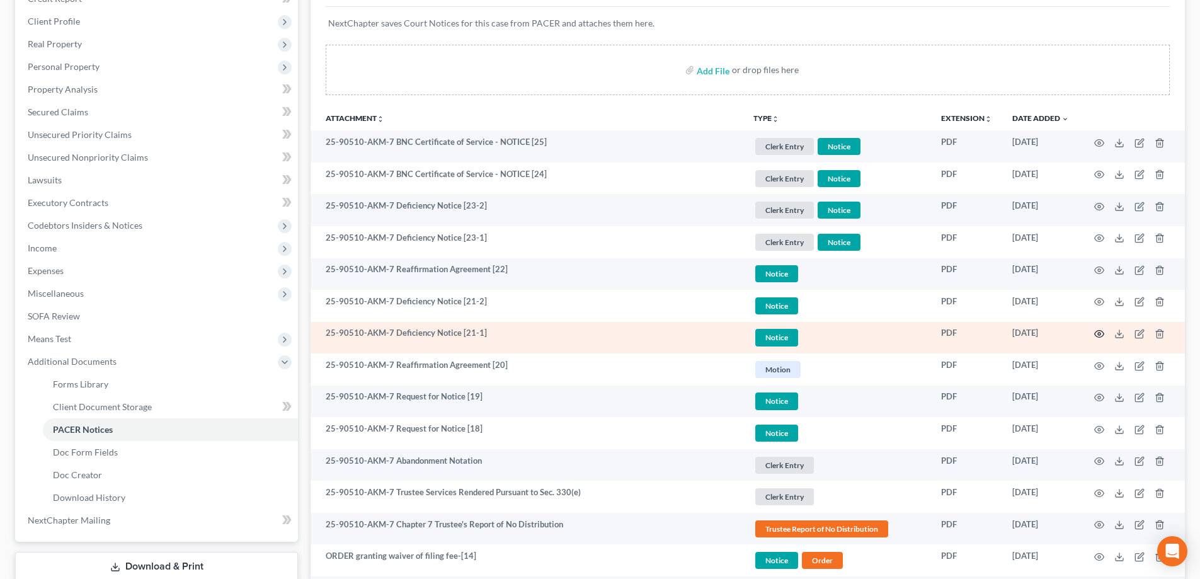
click at [1094, 333] on icon "button" at bounding box center [1099, 334] width 10 height 10
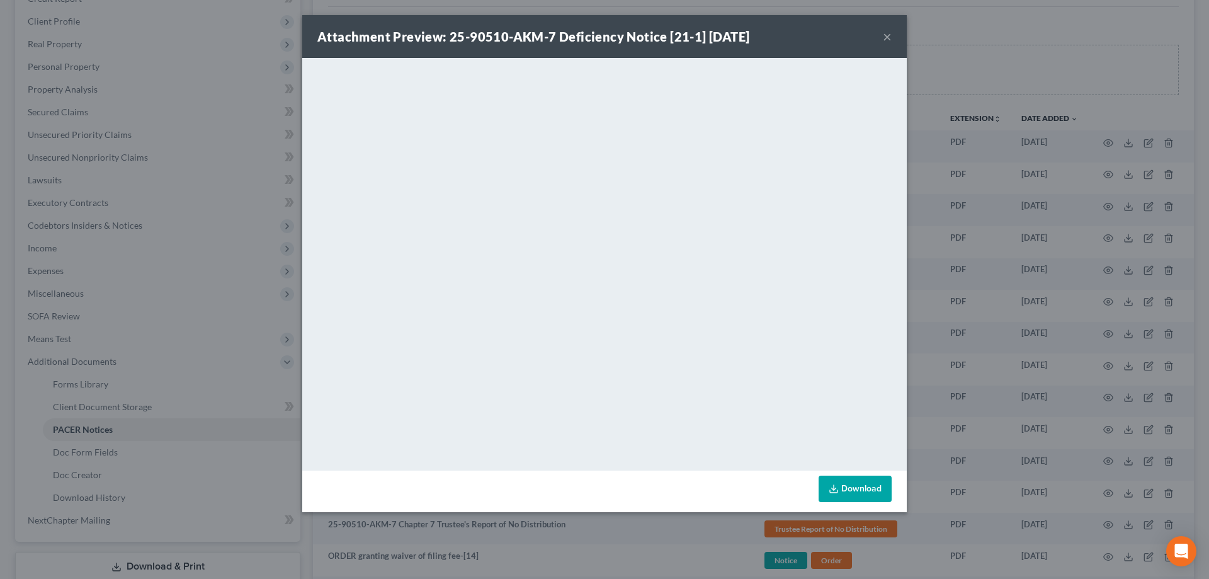
click at [889, 37] on button "×" at bounding box center [887, 36] width 9 height 15
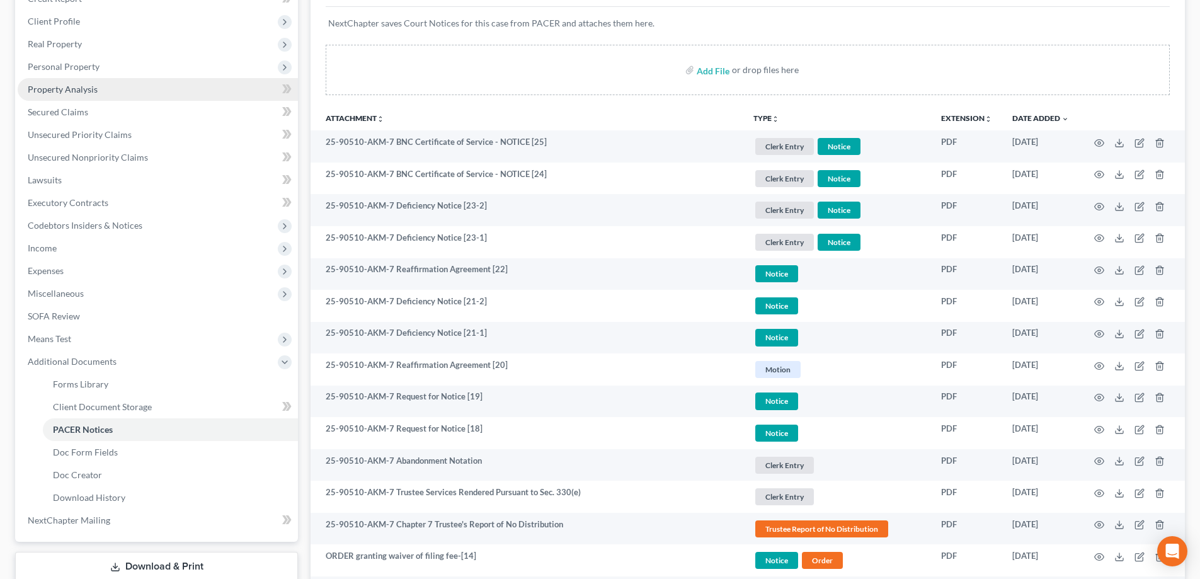
scroll to position [0, 0]
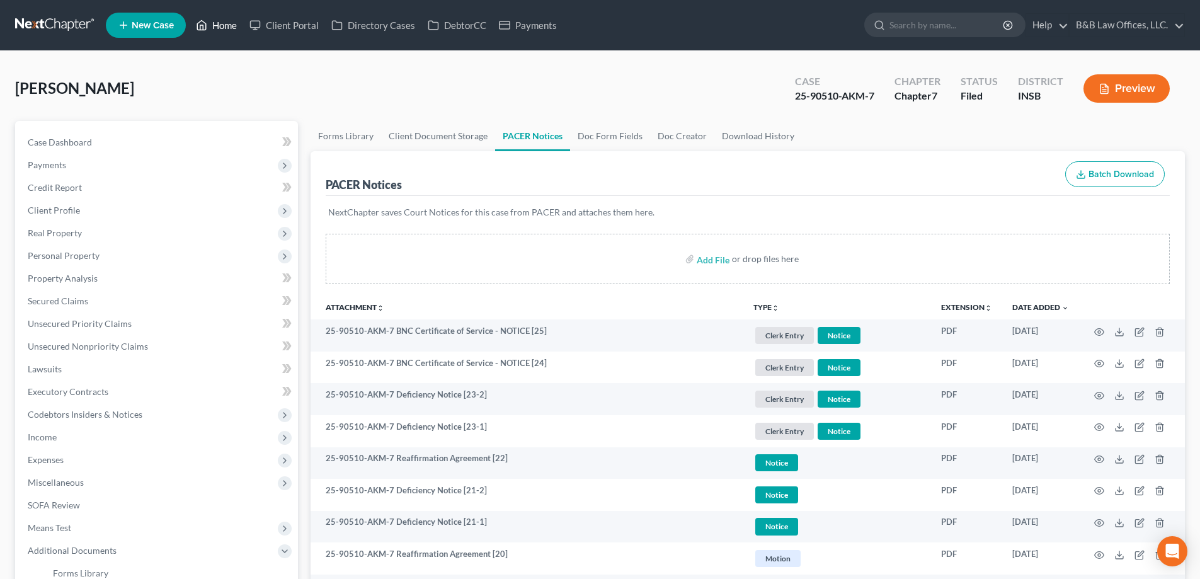
click at [225, 21] on link "Home" at bounding box center [217, 25] width 54 height 23
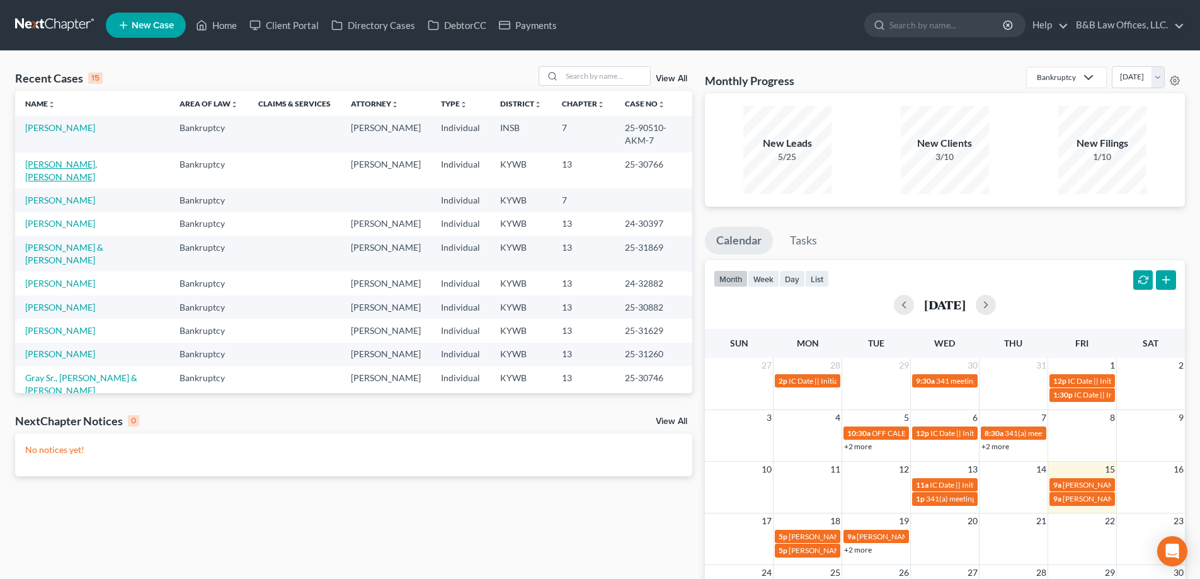
click at [43, 159] on link "[PERSON_NAME], [PERSON_NAME]" at bounding box center [61, 170] width 72 height 23
select select "2"
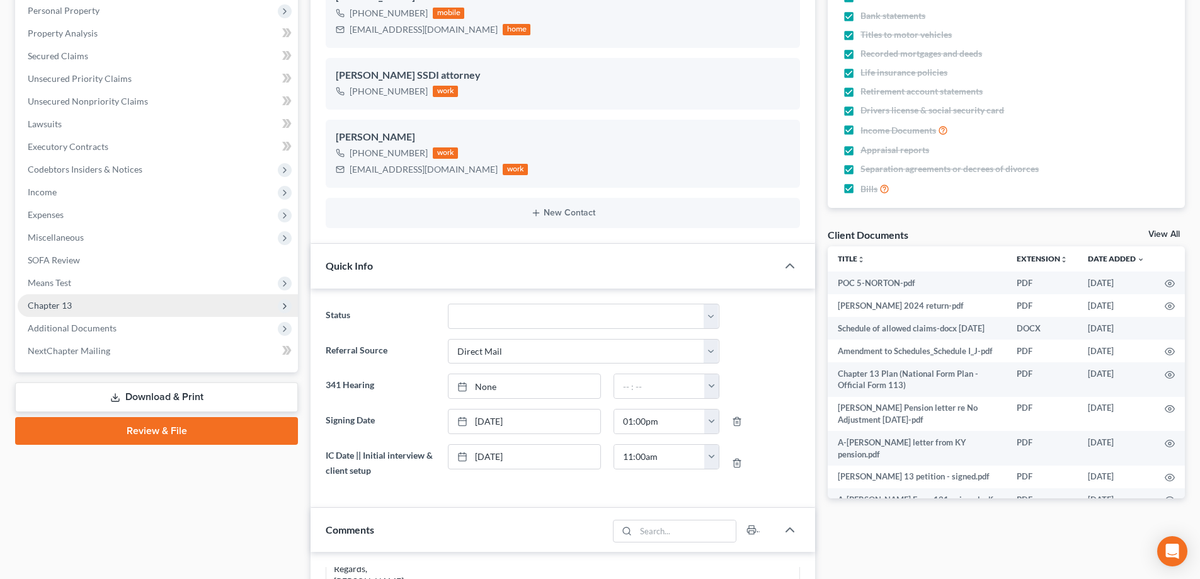
scroll to position [252, 0]
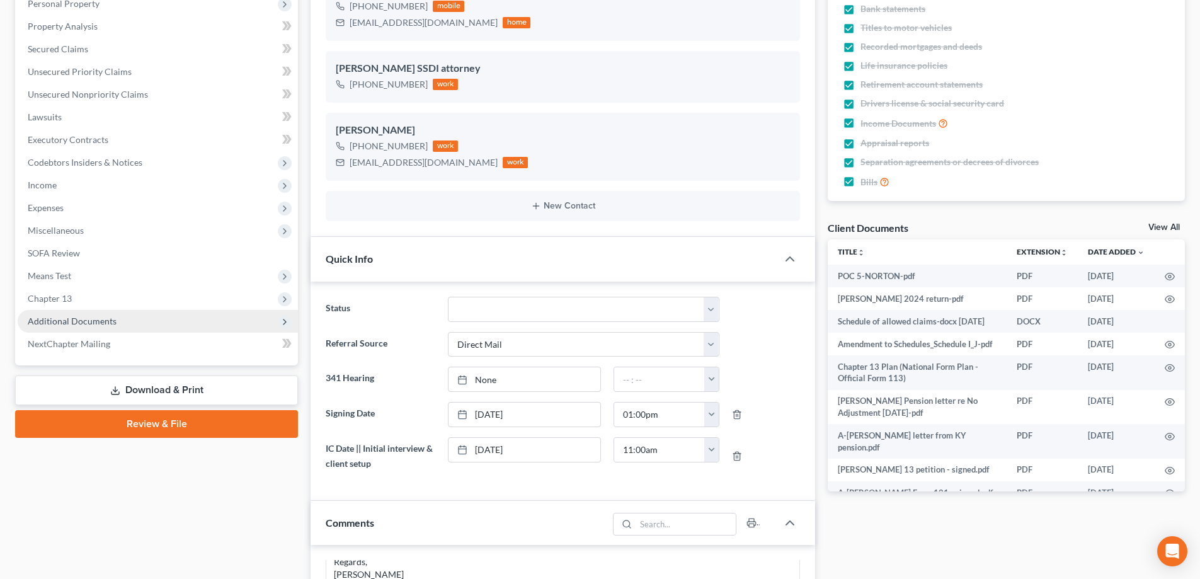
click at [120, 320] on span "Additional Documents" at bounding box center [158, 321] width 280 height 23
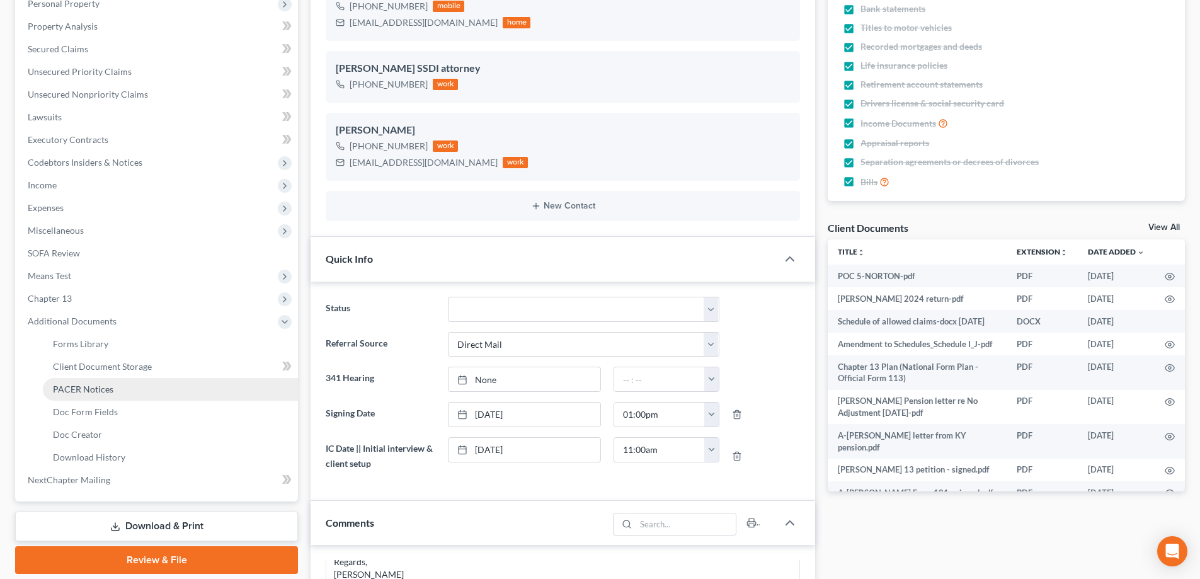
click at [118, 392] on link "PACER Notices" at bounding box center [170, 389] width 255 height 23
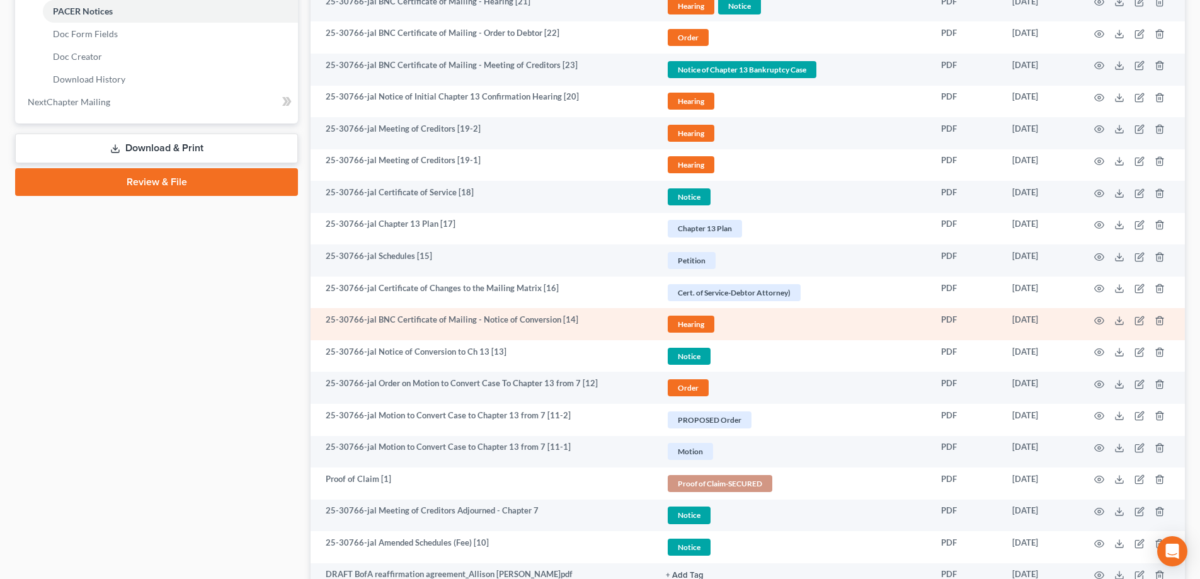
scroll to position [693, 0]
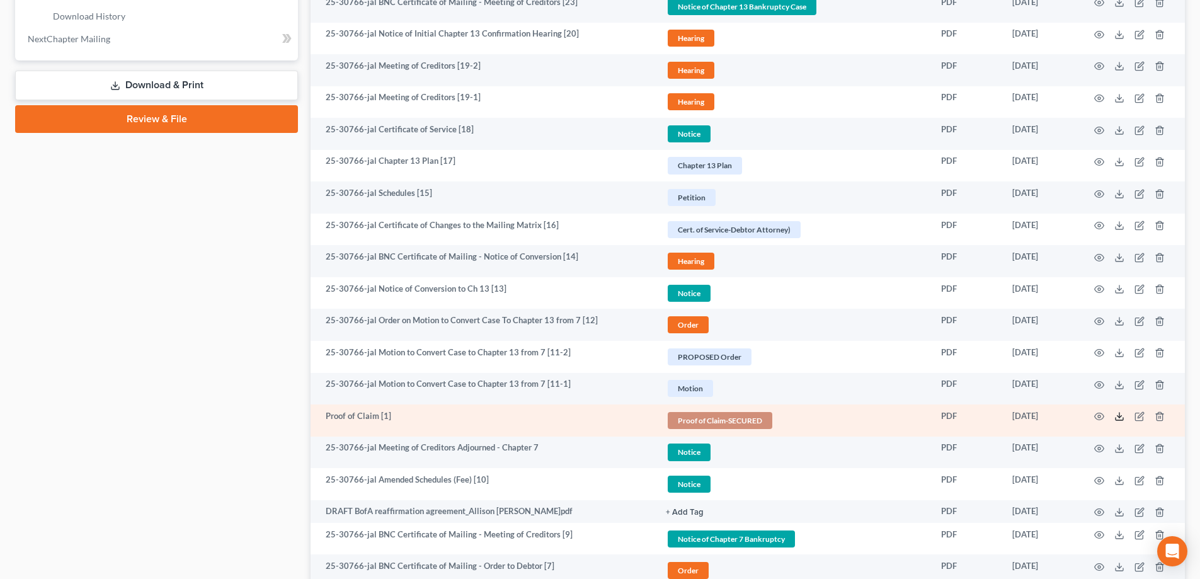
click at [1121, 418] on icon at bounding box center [1119, 416] width 10 height 10
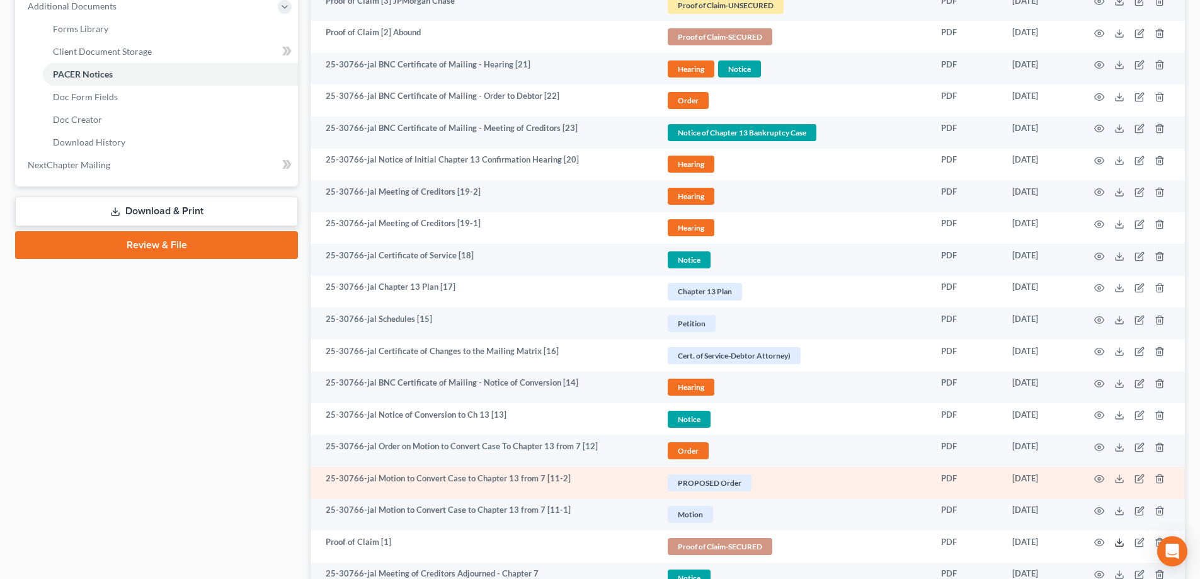
scroll to position [504, 0]
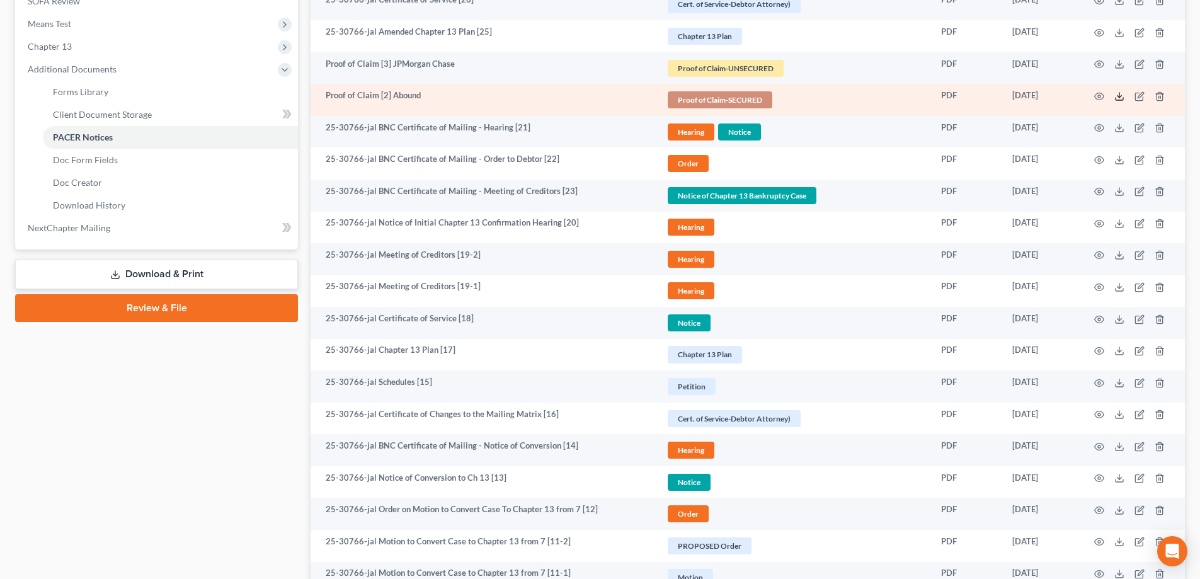
click at [1119, 94] on line at bounding box center [1119, 95] width 0 height 5
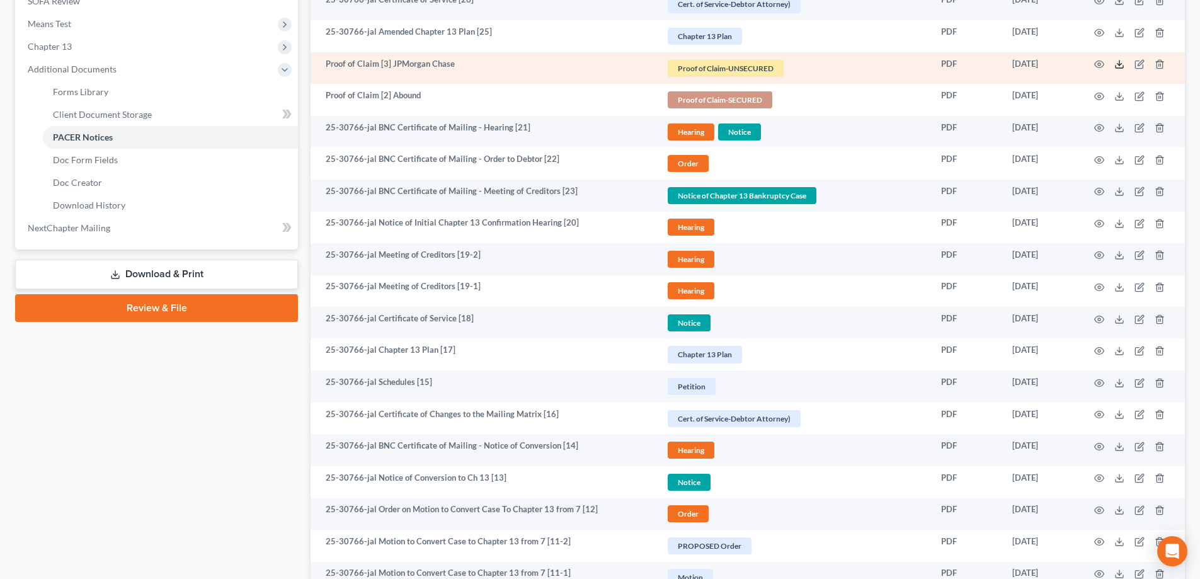
click at [1120, 63] on icon at bounding box center [1119, 64] width 10 height 10
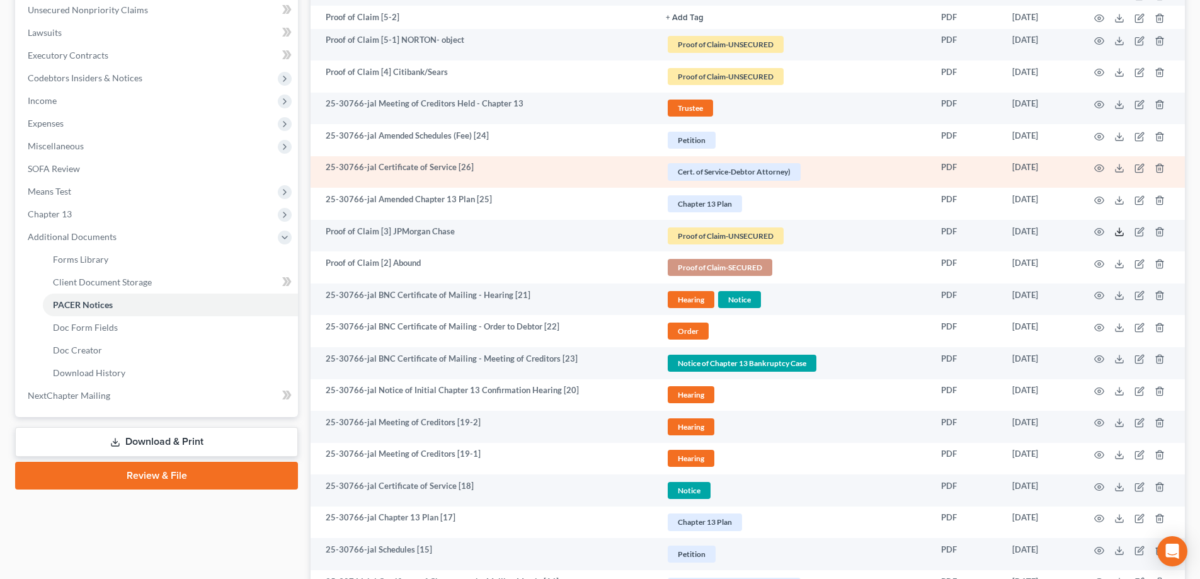
scroll to position [315, 0]
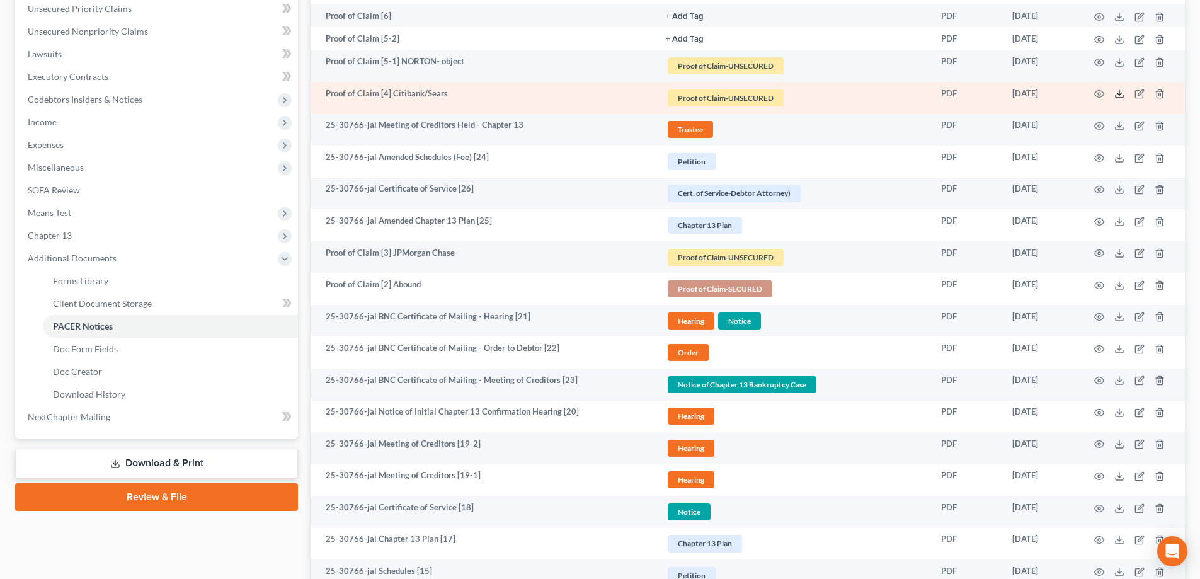
click at [1118, 94] on polyline at bounding box center [1119, 94] width 4 height 2
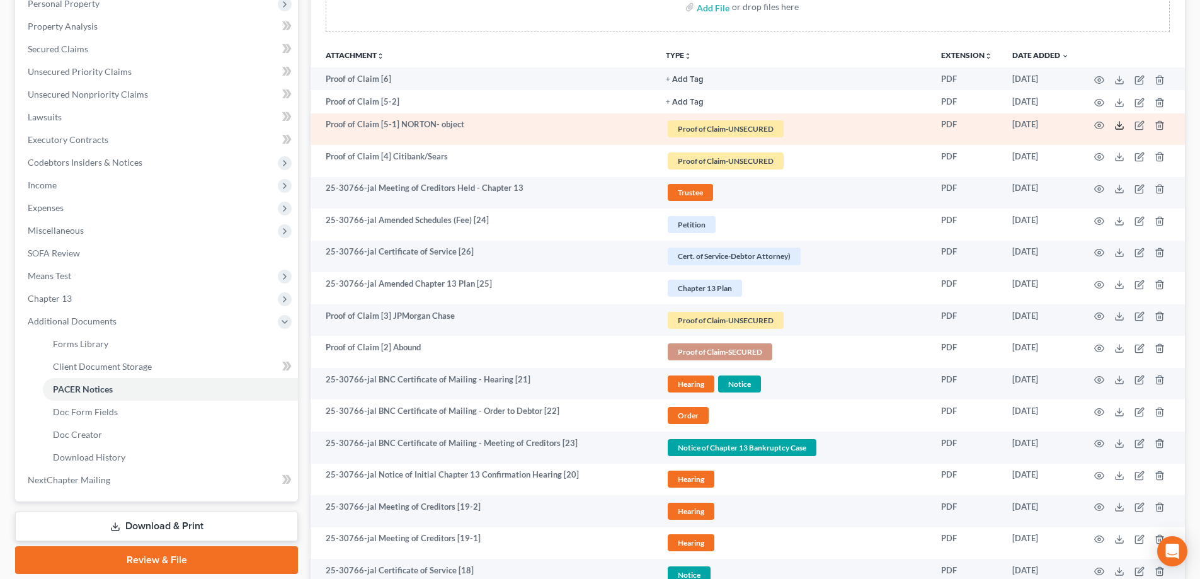
click at [1121, 125] on polyline at bounding box center [1119, 126] width 4 height 2
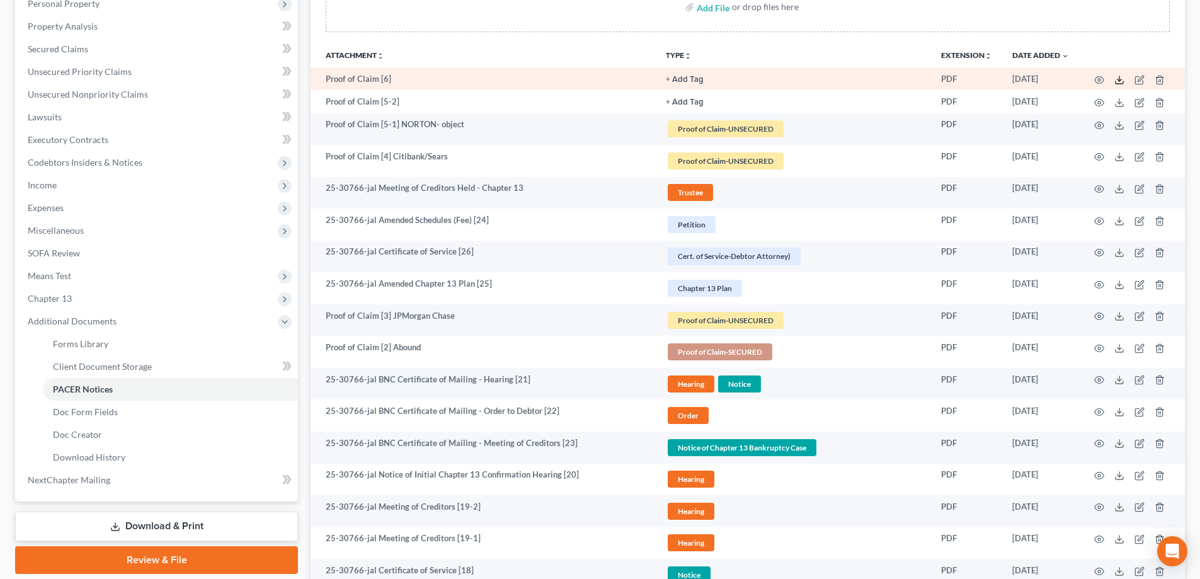
click at [1120, 77] on icon at bounding box center [1119, 80] width 10 height 10
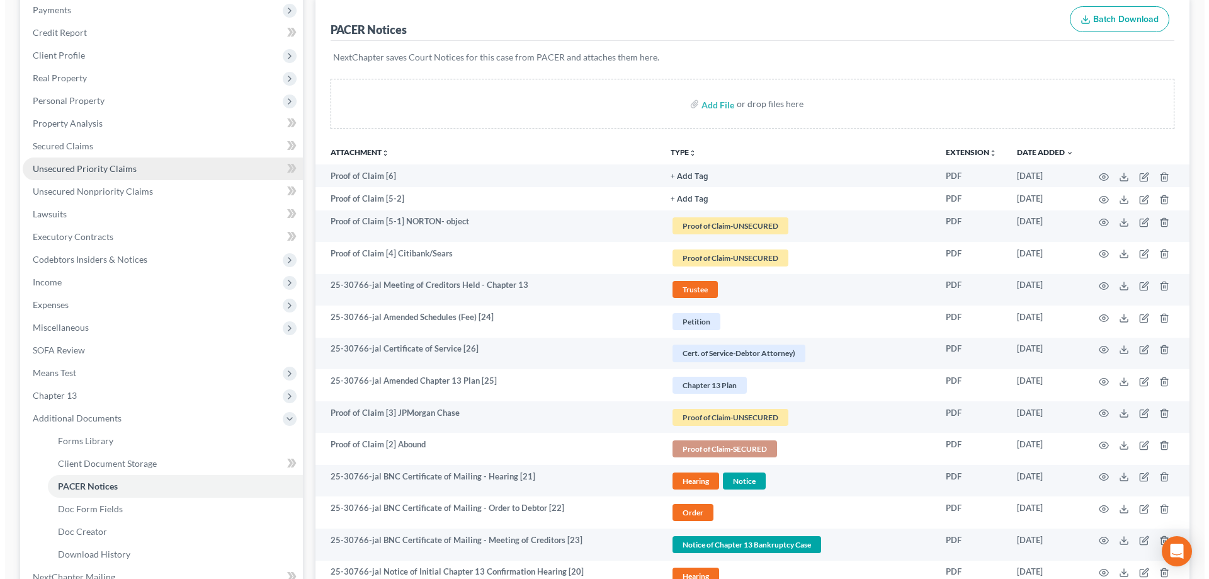
scroll to position [0, 0]
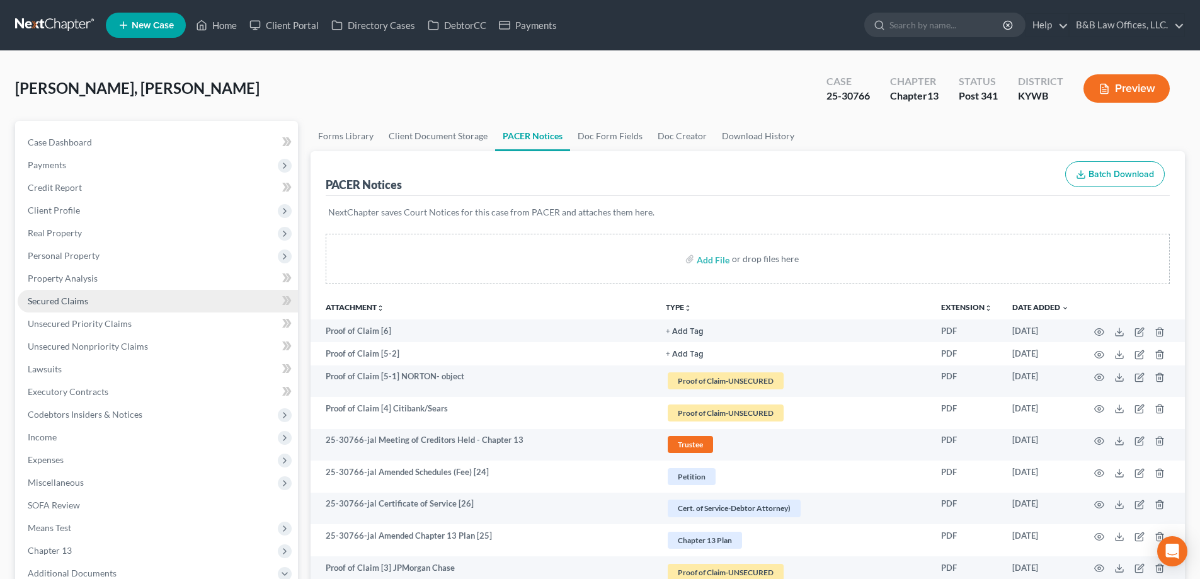
click at [106, 306] on link "Secured Claims" at bounding box center [158, 301] width 280 height 23
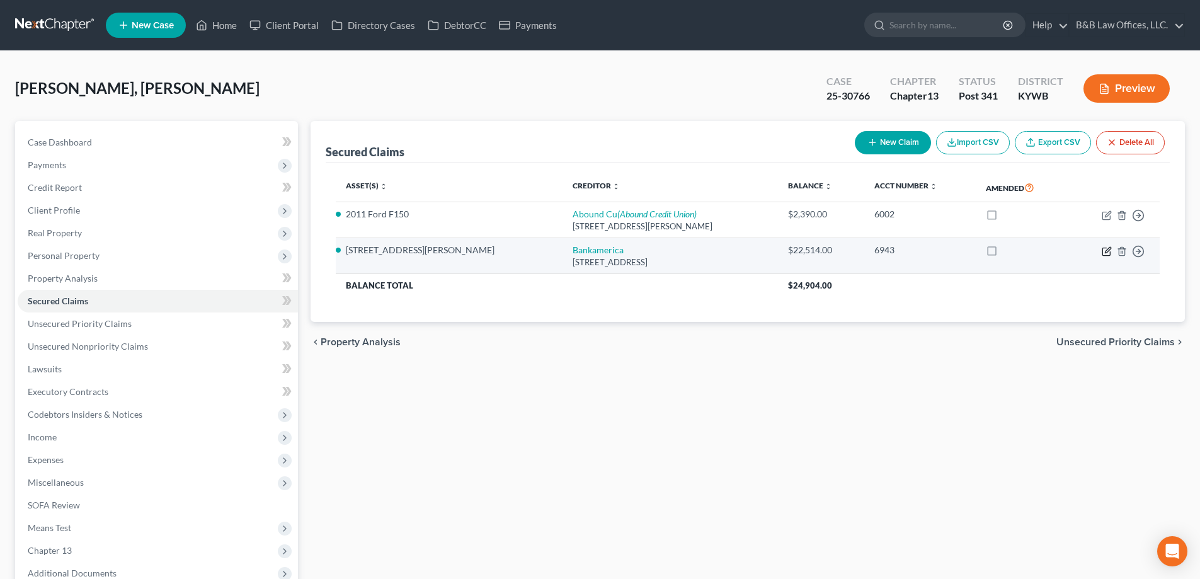
click at [1107, 256] on icon "button" at bounding box center [1107, 251] width 10 height 10
select select "4"
select select "3"
select select "2"
select select "0"
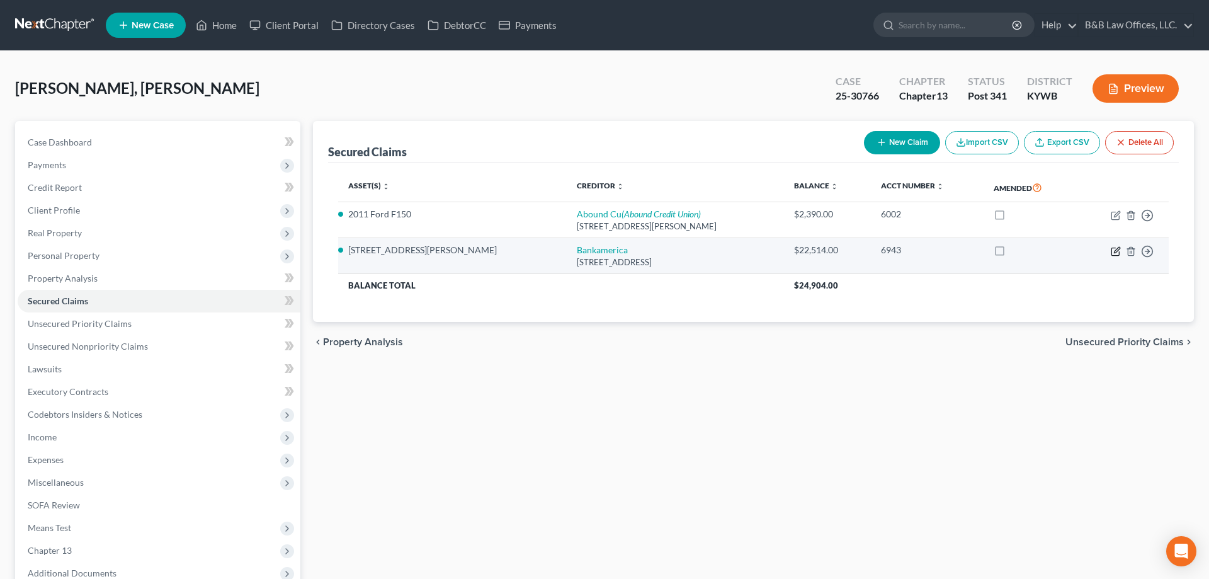
select select "0"
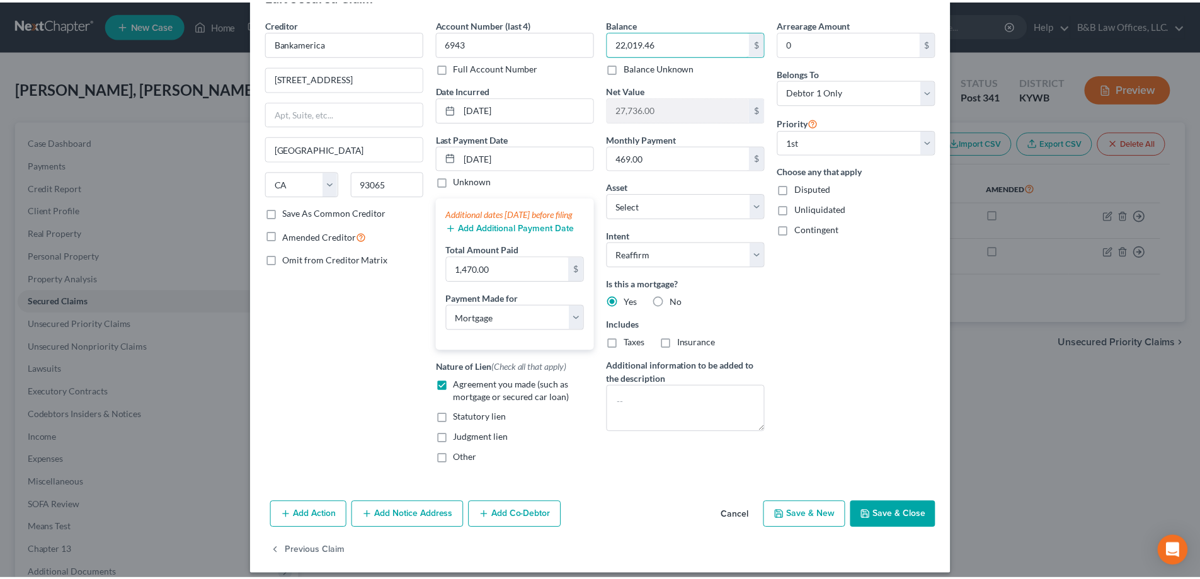
scroll to position [63, 0]
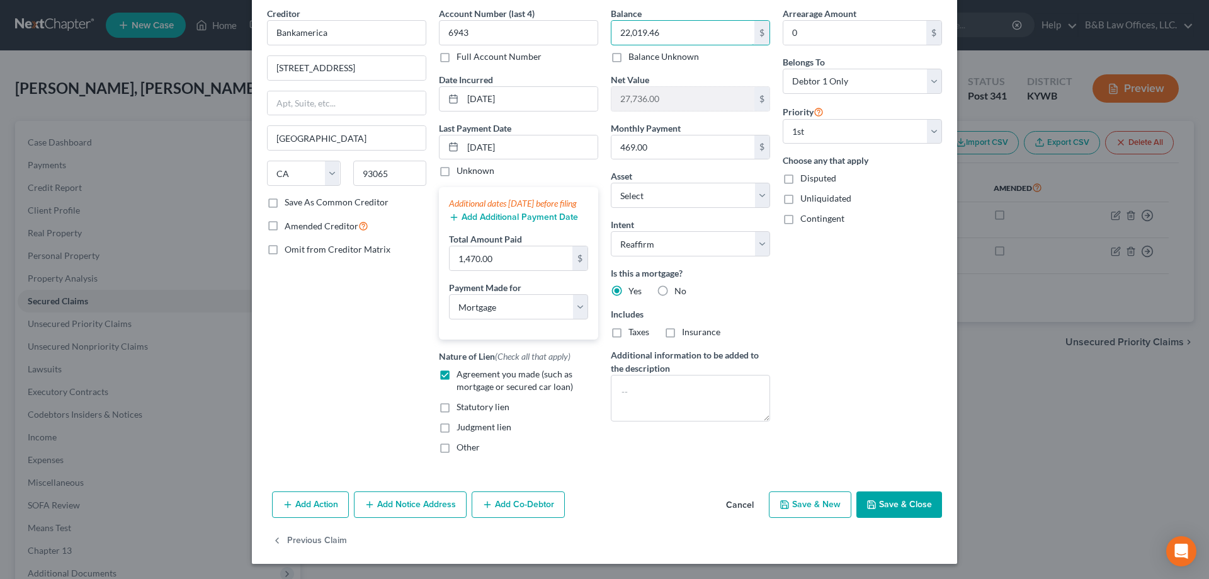
type input "22,019.46"
click at [890, 506] on button "Save & Close" at bounding box center [900, 504] width 86 height 26
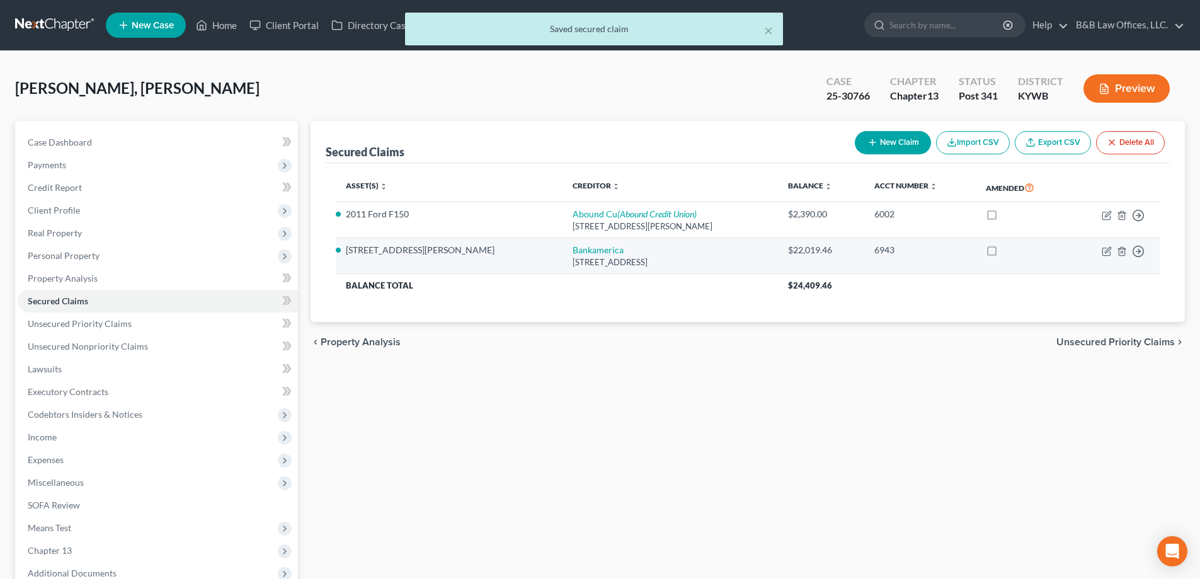
click at [1003, 253] on label at bounding box center [1003, 253] width 0 height 0
click at [1008, 249] on input "checkbox" at bounding box center [1012, 248] width 8 height 8
checkbox input "true"
